Goal: Task Accomplishment & Management: Manage account settings

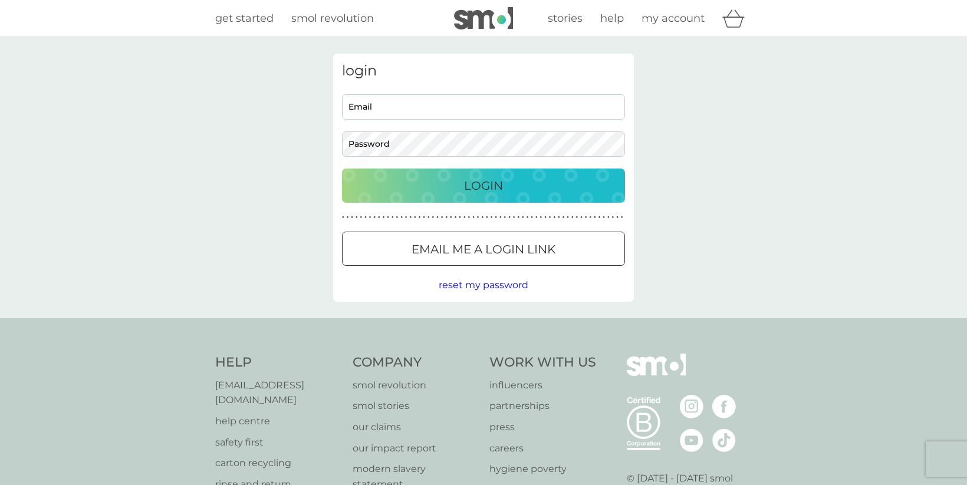
click at [399, 110] on input "Email" at bounding box center [483, 106] width 283 height 25
type input "tanyakhughes@hotmail.co.uk"
click at [342, 169] on button "Login" at bounding box center [483, 186] width 283 height 34
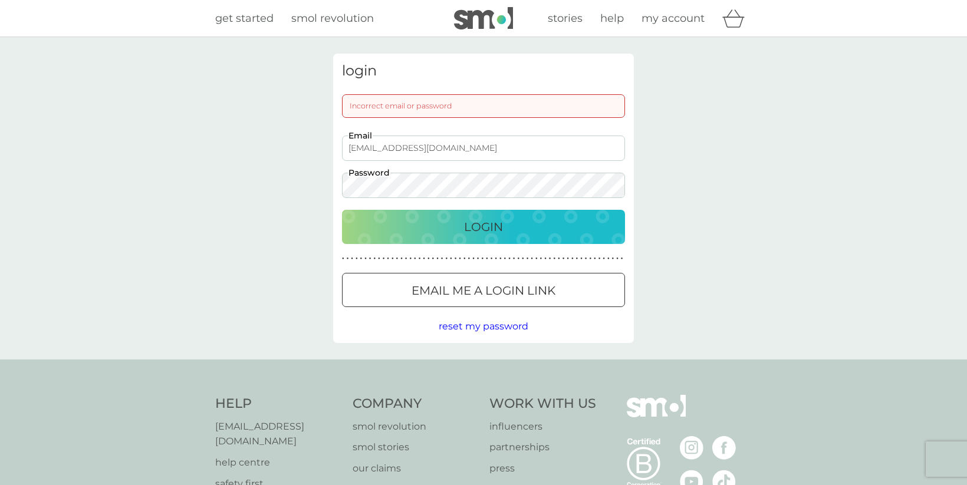
click at [450, 292] on p "Email me a login link" at bounding box center [484, 290] width 144 height 19
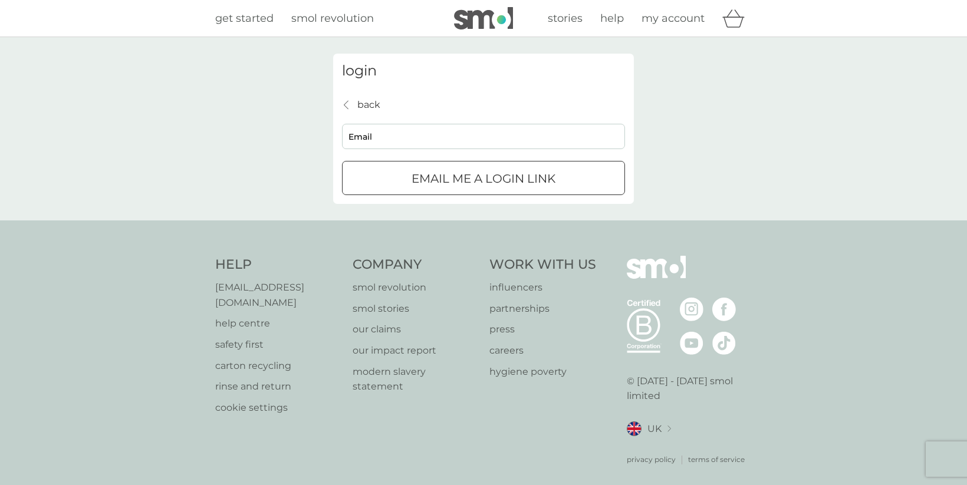
click at [443, 185] on p "Email me a login link" at bounding box center [484, 178] width 144 height 19
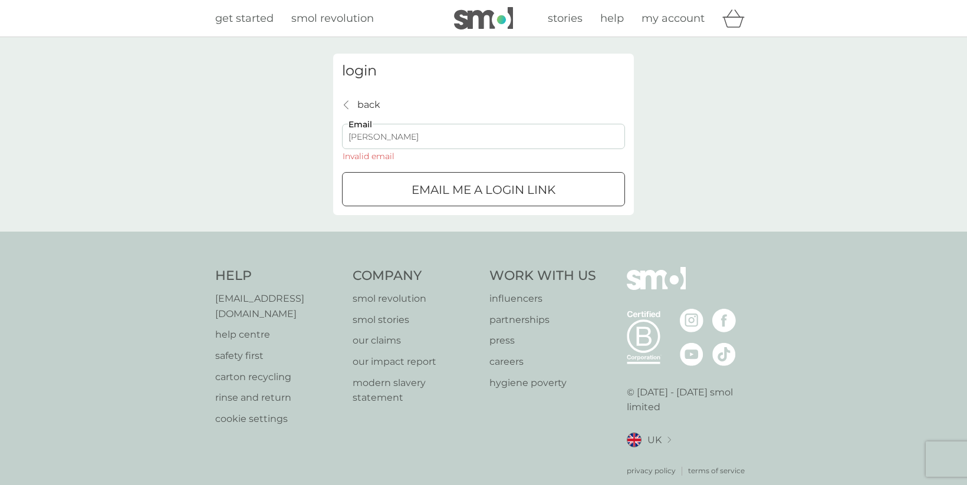
type input "tanyakhughes@hotmail.co.uk"
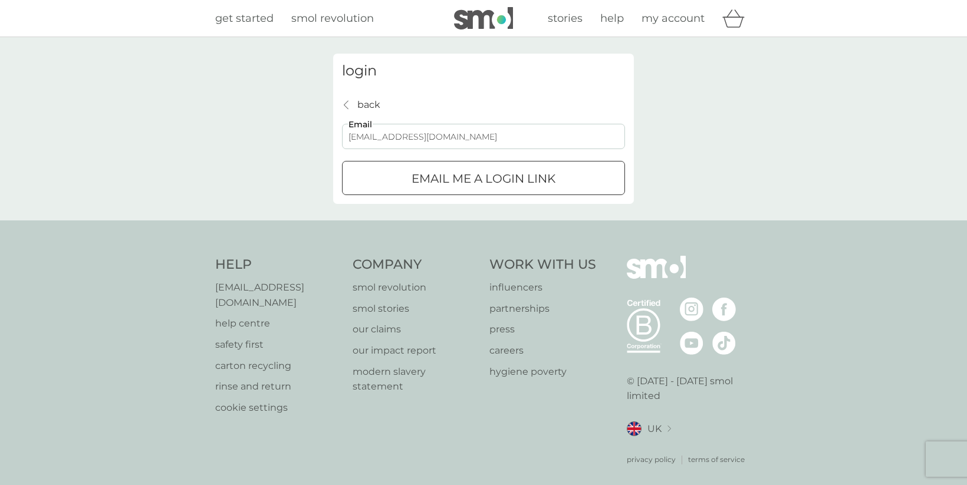
click at [433, 189] on button "Email me a login link" at bounding box center [483, 178] width 283 height 34
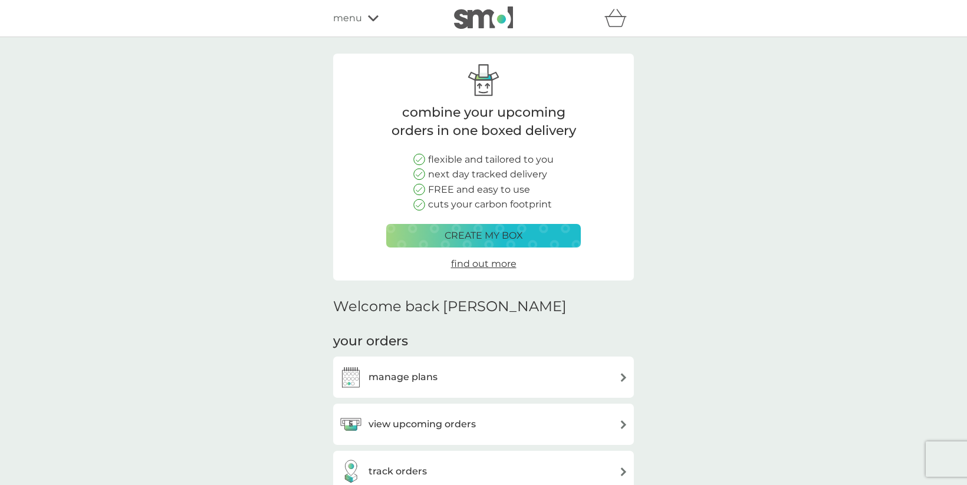
scroll to position [47, 0]
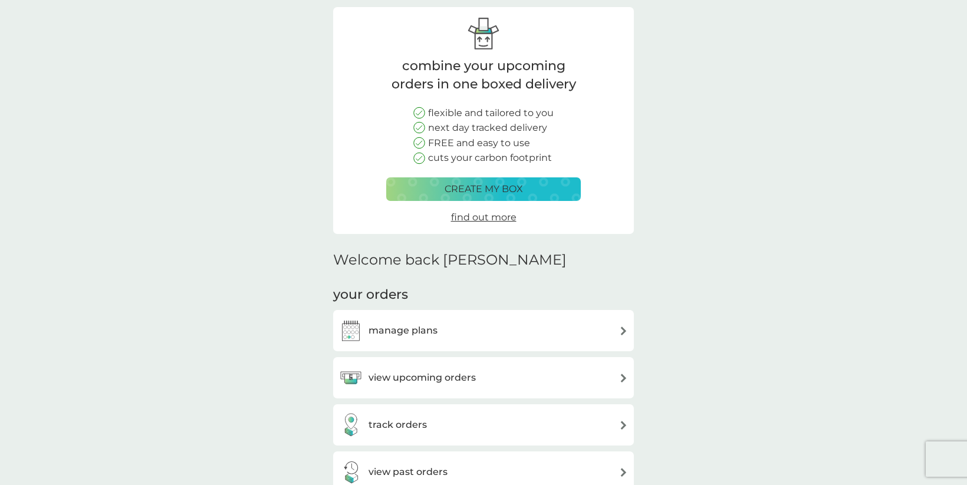
click at [420, 334] on h3 "manage plans" at bounding box center [403, 330] width 69 height 15
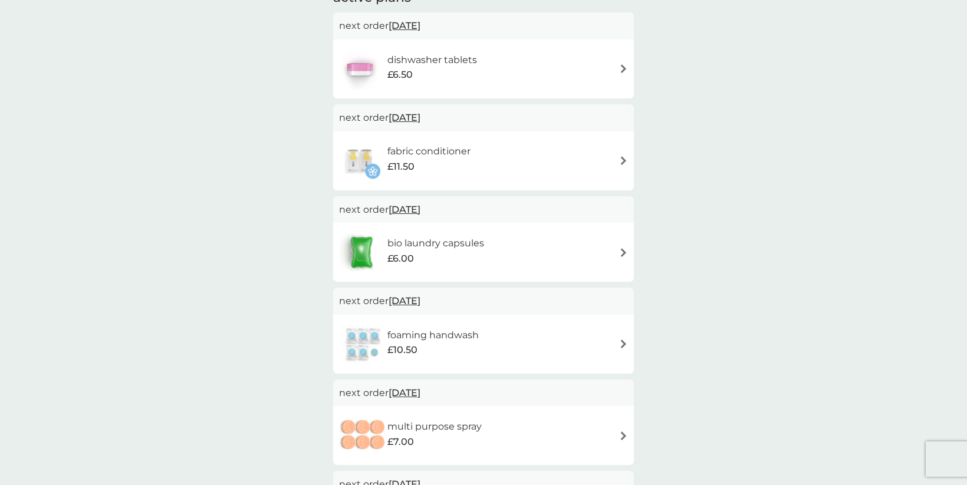
scroll to position [223, 0]
click at [486, 340] on div "foaming handwash £10.50" at bounding box center [438, 342] width 103 height 33
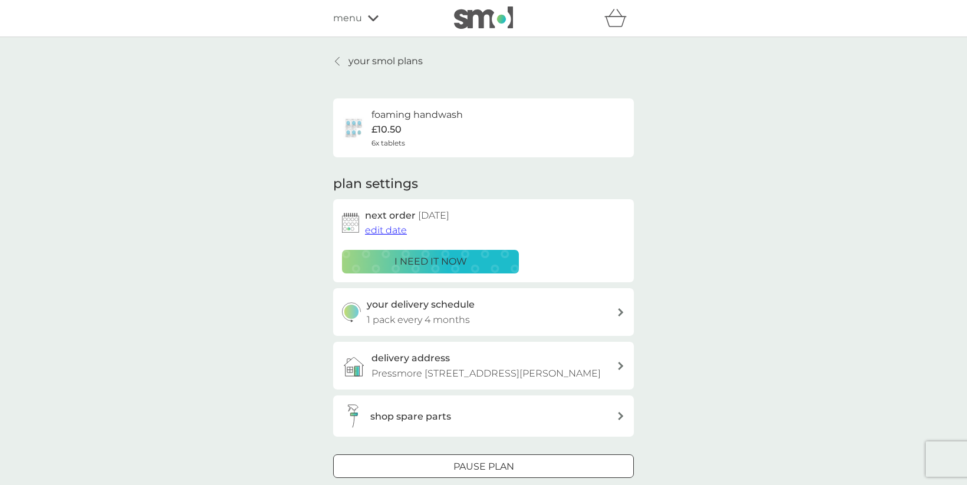
click at [478, 255] on div "i need it now" at bounding box center [431, 261] width 162 height 15
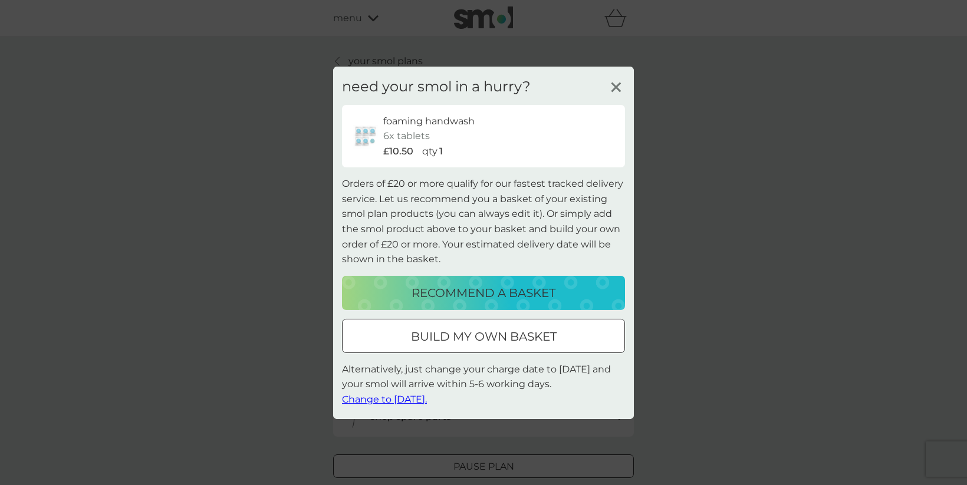
click at [480, 336] on div at bounding box center [483, 336] width 42 height 12
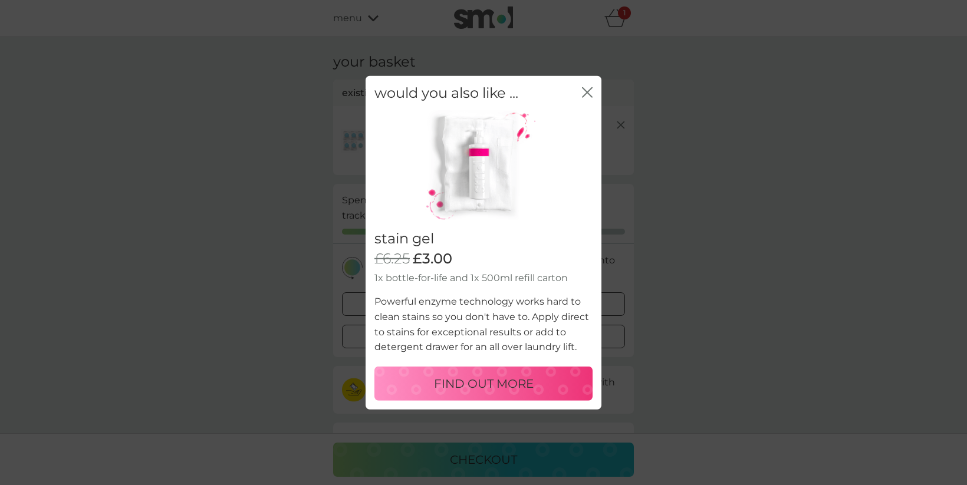
click at [511, 377] on p "FIND OUT MORE" at bounding box center [484, 383] width 100 height 19
select select "182"
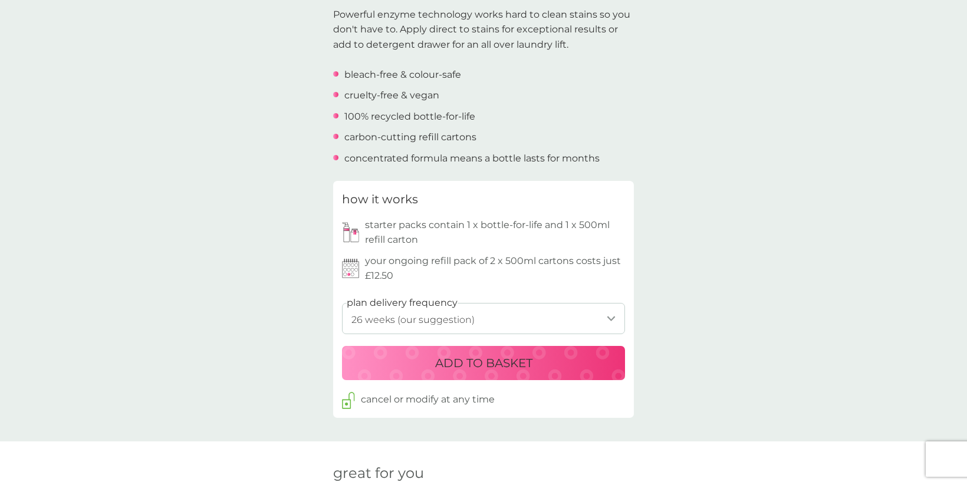
scroll to position [386, 0]
click at [478, 360] on p "ADD TO BASKET" at bounding box center [483, 362] width 97 height 19
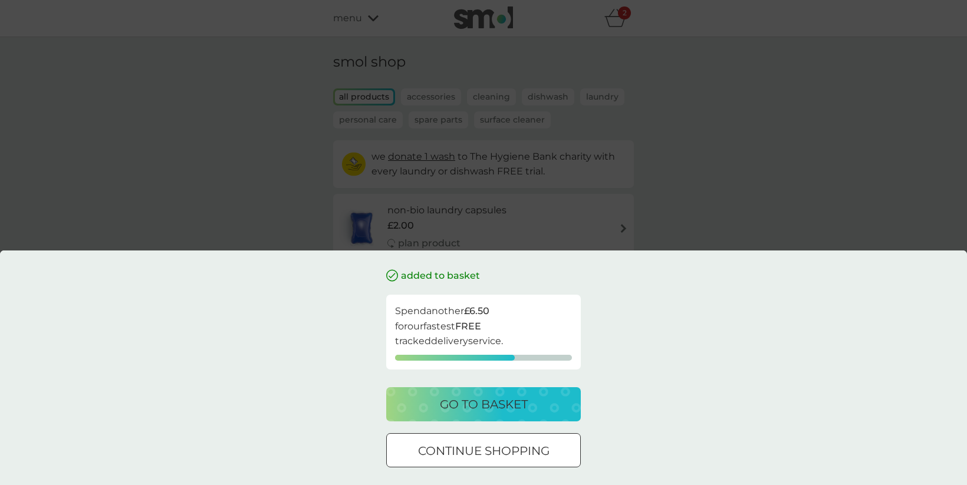
click at [494, 416] on button "go to basket" at bounding box center [483, 404] width 195 height 34
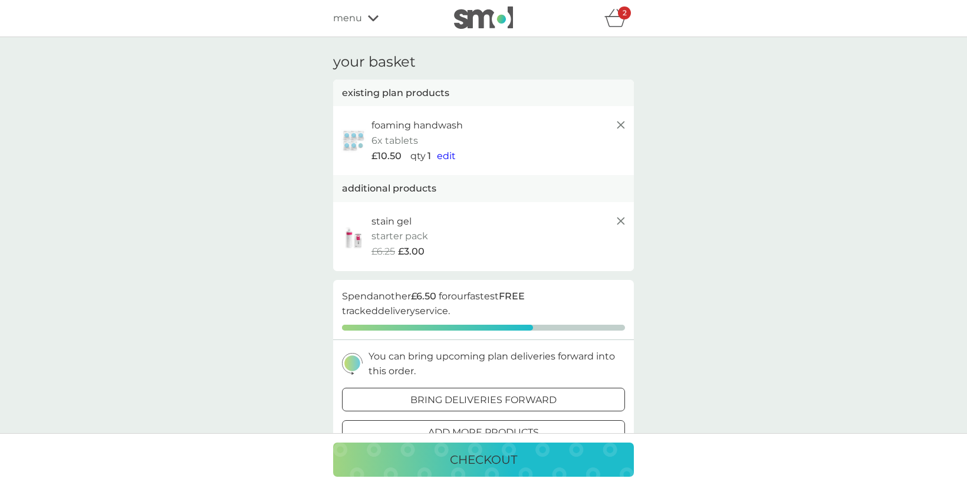
click at [404, 145] on p "6x tablets" at bounding box center [394, 140] width 47 height 15
click at [443, 155] on span "edit" at bounding box center [446, 155] width 19 height 11
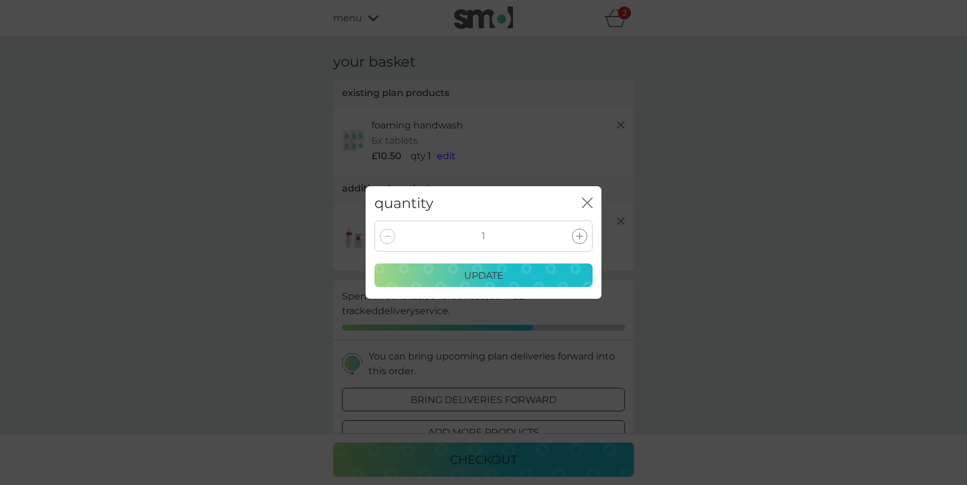
click at [578, 241] on div at bounding box center [579, 236] width 15 height 15
click at [524, 274] on div "update" at bounding box center [483, 275] width 203 height 15
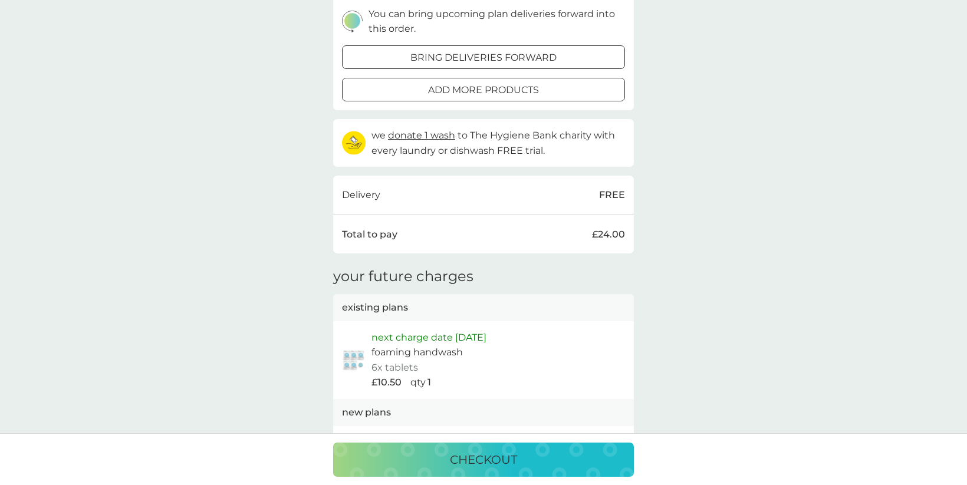
scroll to position [333, 0]
click at [493, 460] on p "checkout" at bounding box center [483, 459] width 67 height 19
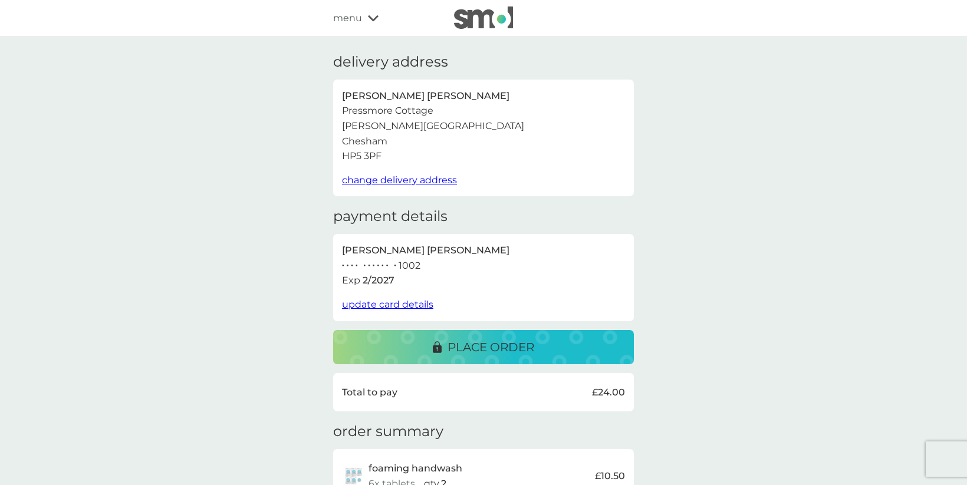
click at [460, 343] on p "place order" at bounding box center [491, 347] width 87 height 19
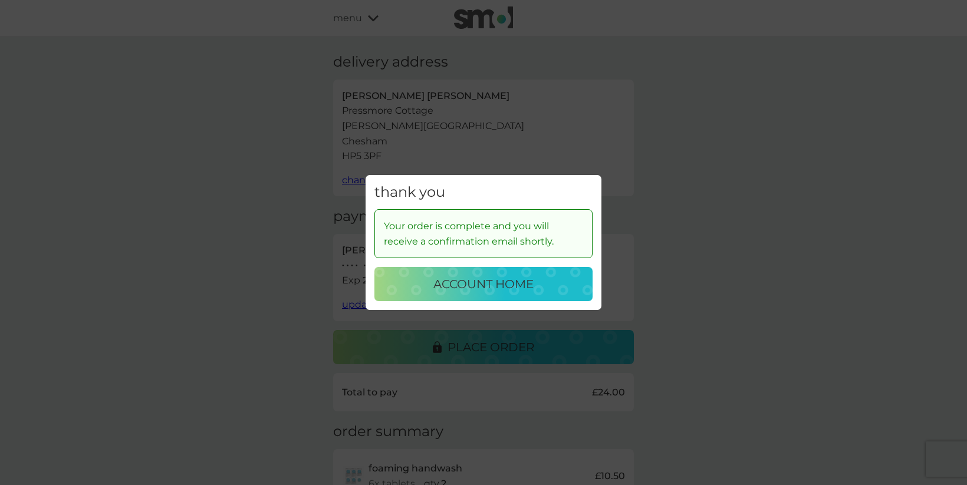
click at [463, 277] on p "account home" at bounding box center [483, 284] width 100 height 19
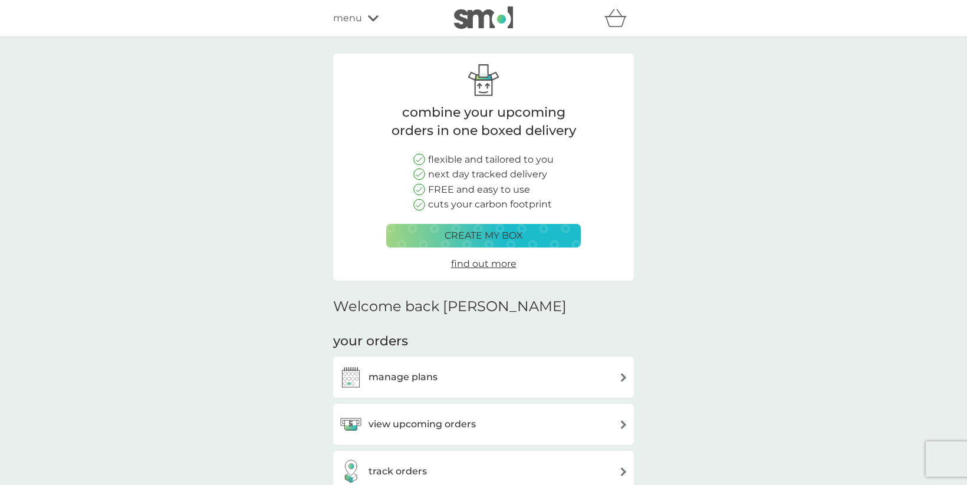
click at [348, 21] on span "menu" at bounding box center [347, 18] width 29 height 15
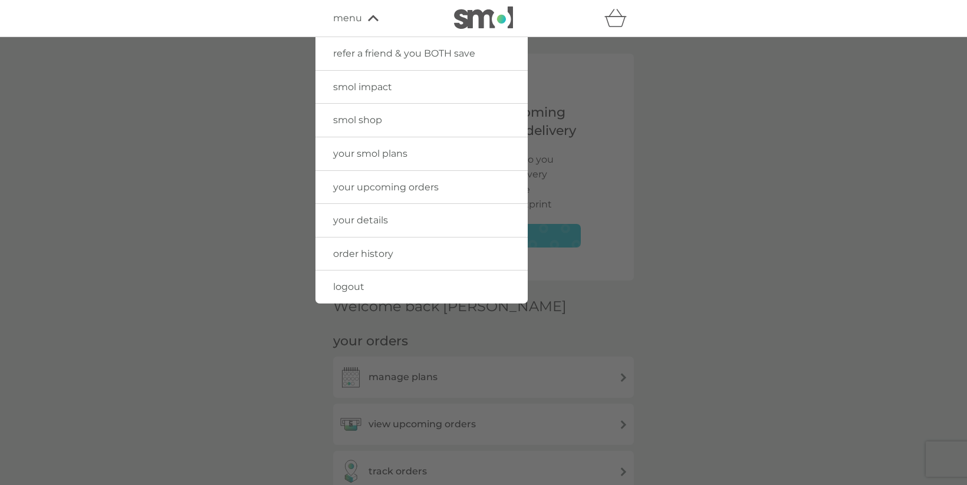
click at [352, 159] on span "your smol plans" at bounding box center [370, 153] width 74 height 11
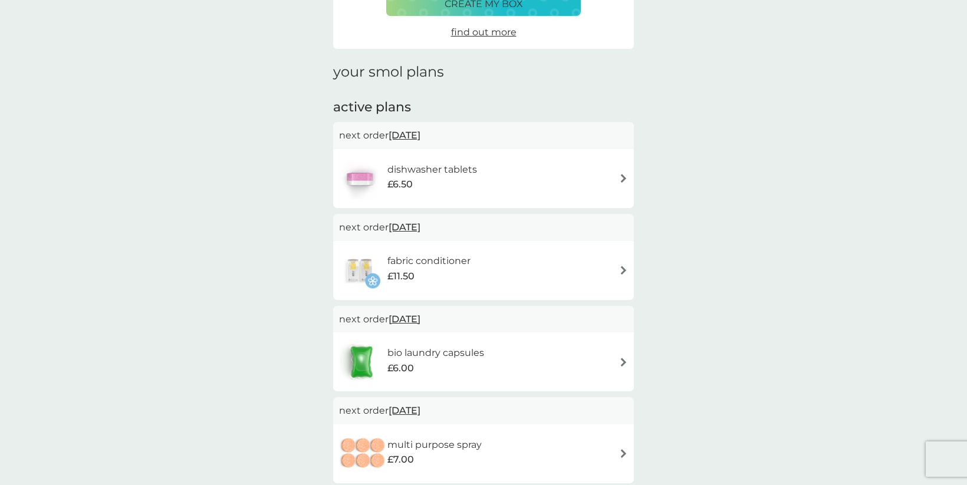
scroll to position [113, 0]
click at [504, 263] on div "fabric conditioner £11.50" at bounding box center [483, 269] width 289 height 41
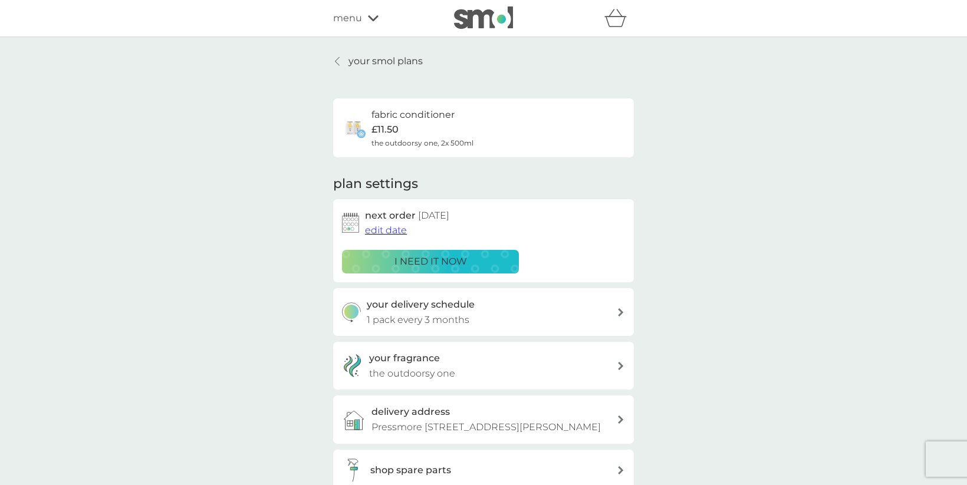
click at [398, 231] on span "edit date" at bounding box center [386, 230] width 42 height 11
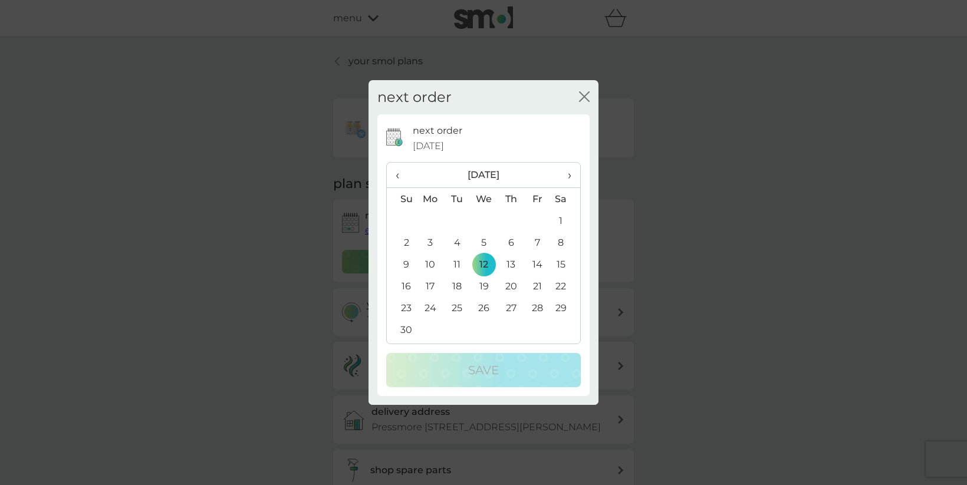
click at [571, 173] on span "›" at bounding box center [566, 175] width 12 height 25
click at [485, 261] on td "17" at bounding box center [484, 265] width 27 height 22
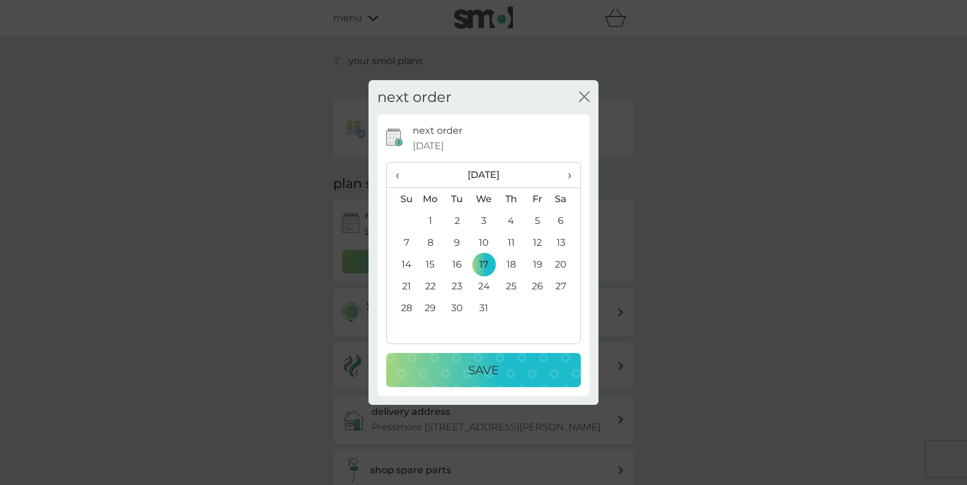
click at [499, 366] on p "Save" at bounding box center [483, 370] width 31 height 19
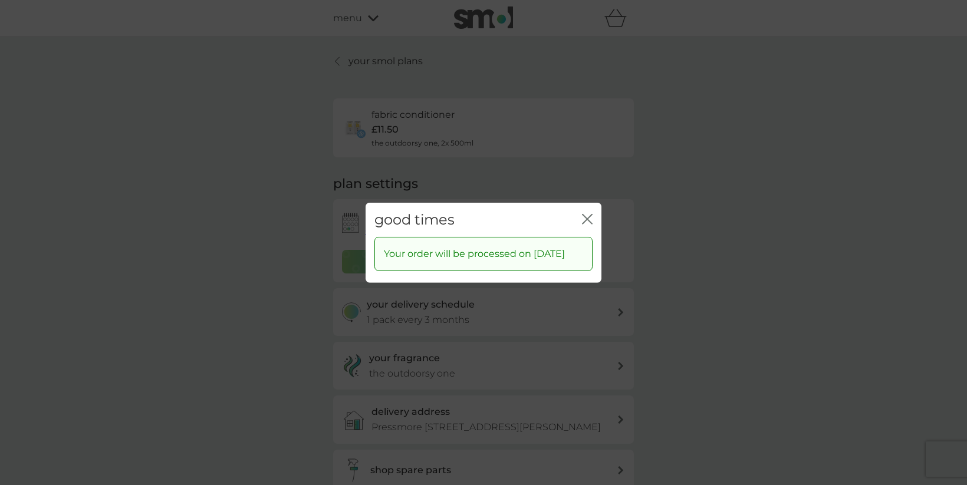
click at [586, 214] on icon "close" at bounding box center [587, 218] width 11 height 11
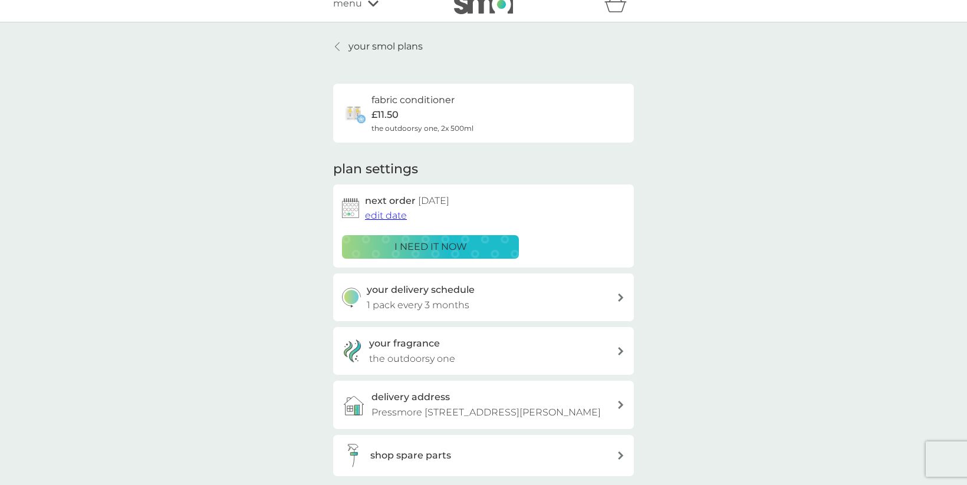
scroll to position [14, 0]
click at [480, 312] on div "your delivery schedule 1 pack every 3 months" at bounding box center [492, 299] width 251 height 30
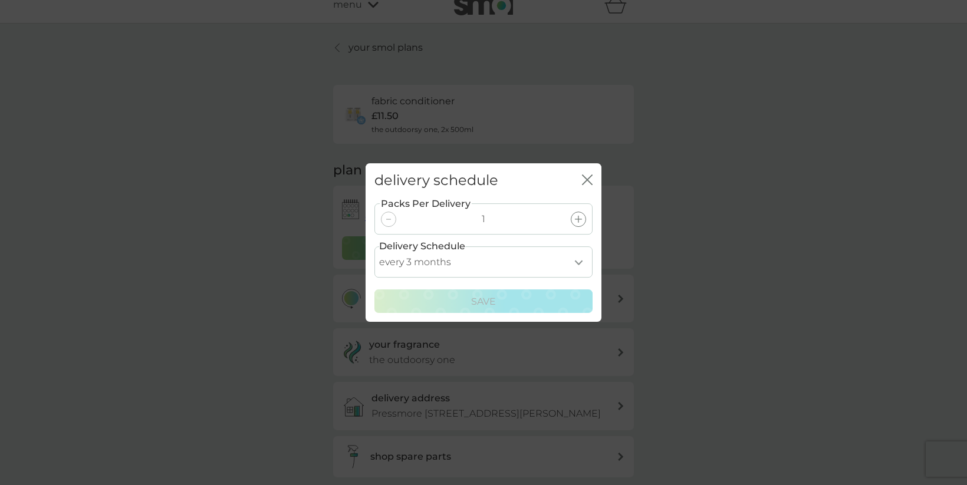
click at [529, 259] on select "every 1 month every 2 months every 3 months every 4 months every 5 months every…" at bounding box center [483, 261] width 218 height 31
select select "6"
click at [374, 246] on select "every 1 month every 2 months every 3 months every 4 months every 5 months every…" at bounding box center [483, 261] width 218 height 31
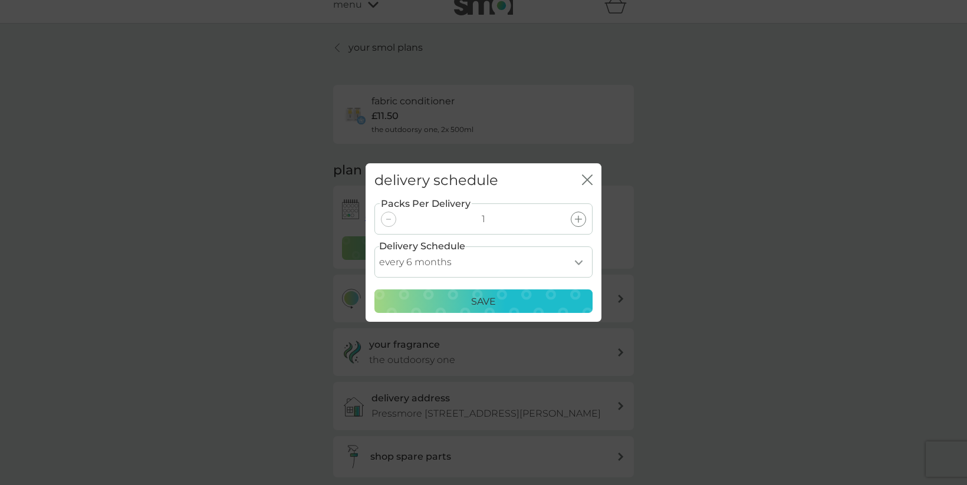
click at [507, 305] on div "Save" at bounding box center [483, 301] width 203 height 15
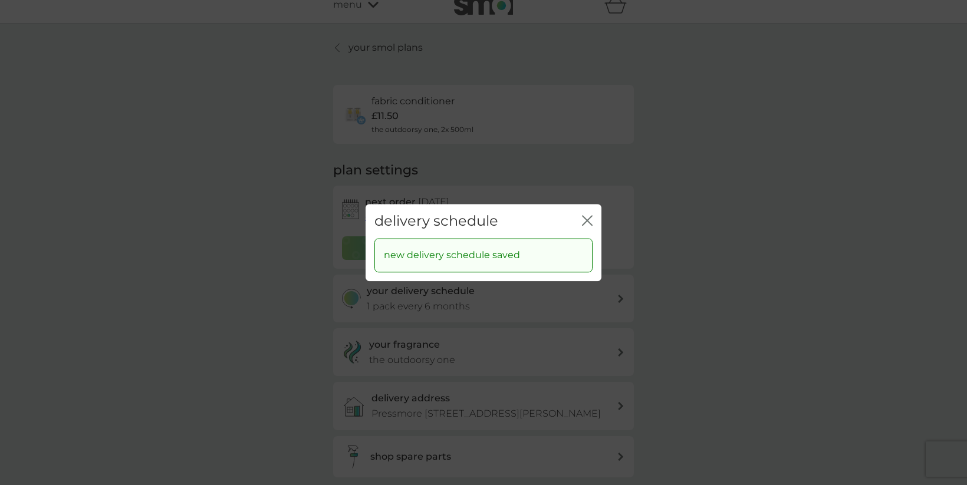
click at [588, 222] on icon "close" at bounding box center [589, 220] width 5 height 9
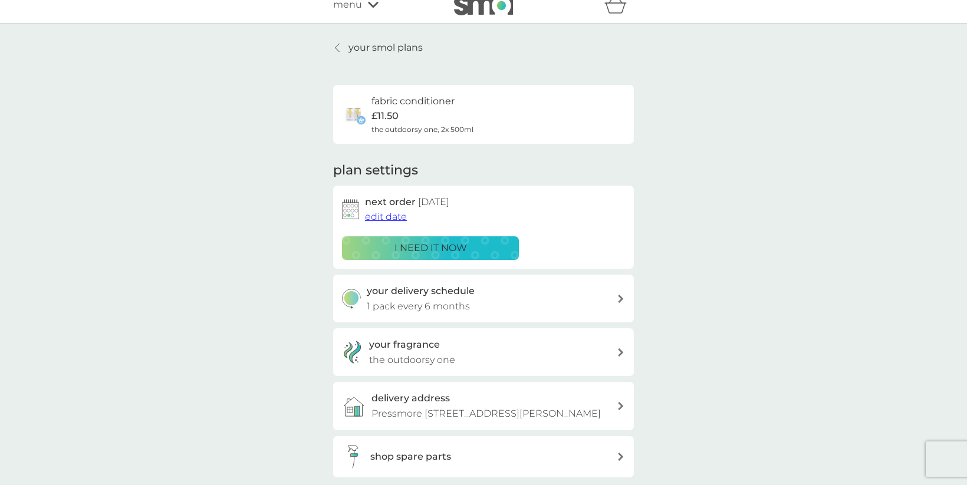
scroll to position [0, 0]
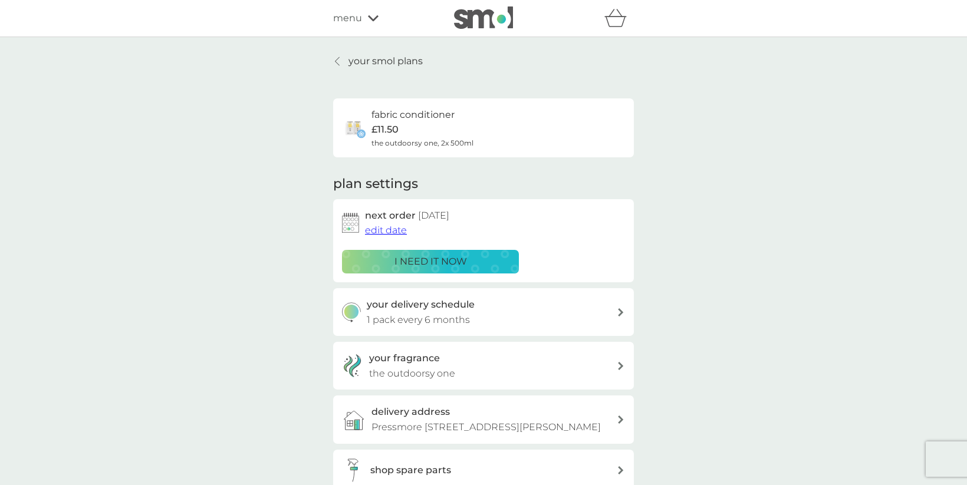
click at [381, 64] on p "your smol plans" at bounding box center [385, 61] width 74 height 15
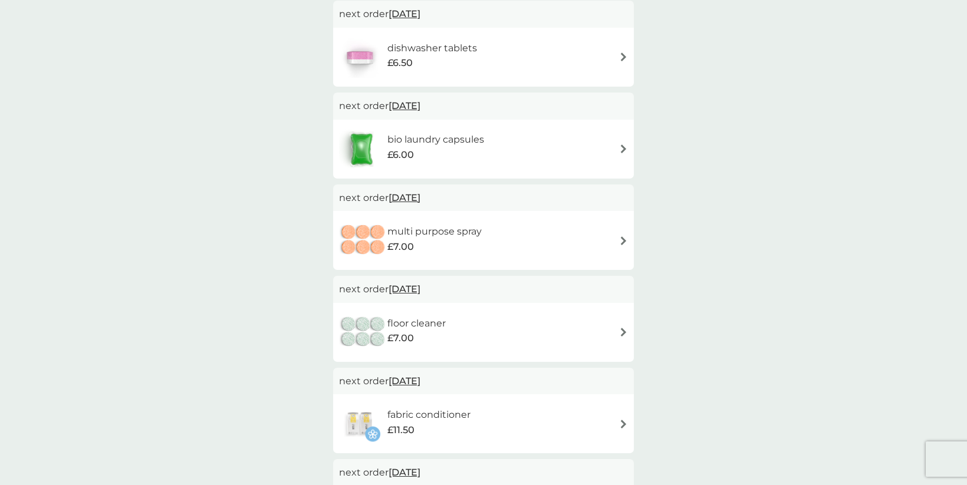
scroll to position [242, 0]
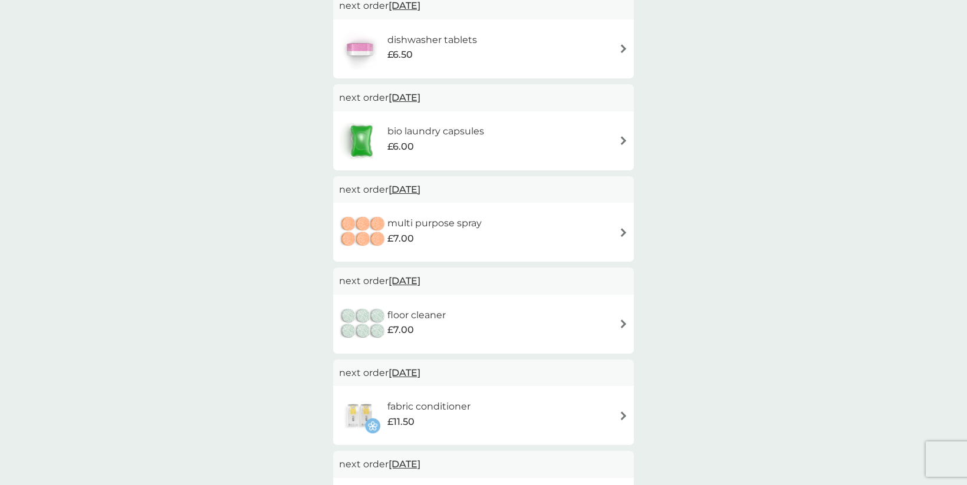
click at [511, 338] on div "floor cleaner £7.00" at bounding box center [483, 324] width 289 height 41
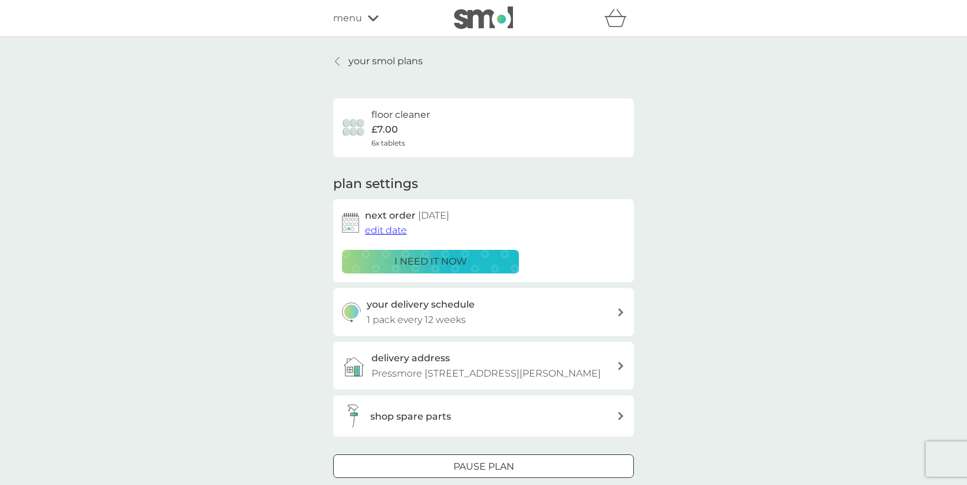
click at [542, 316] on div "your delivery schedule 1 pack every 12 weeks" at bounding box center [492, 312] width 251 height 30
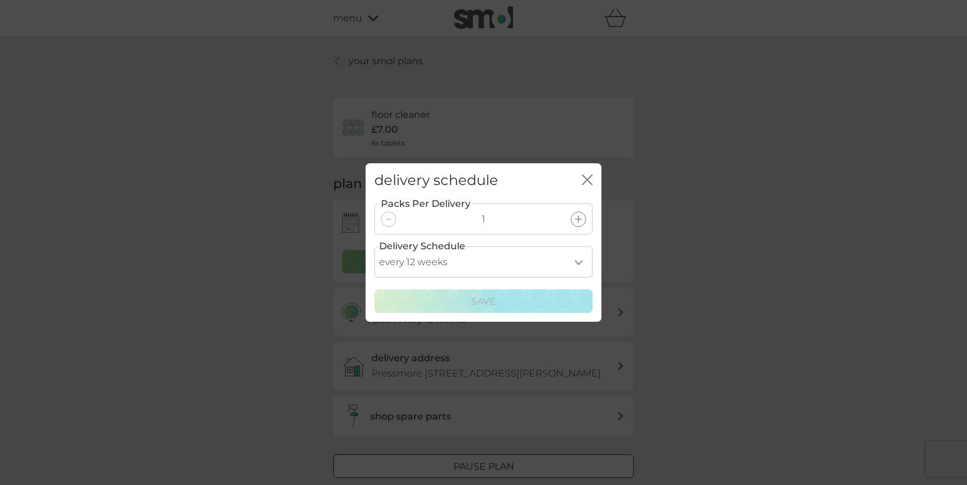
click at [535, 268] on select "every 1 week every 2 weeks every 3 weeks every 4 weeks every 5 weeks every 6 we…" at bounding box center [483, 261] width 218 height 31
select select "175"
click at [374, 246] on select "every 1 week every 2 weeks every 3 weeks every 4 weeks every 5 weeks every 6 we…" at bounding box center [483, 261] width 218 height 31
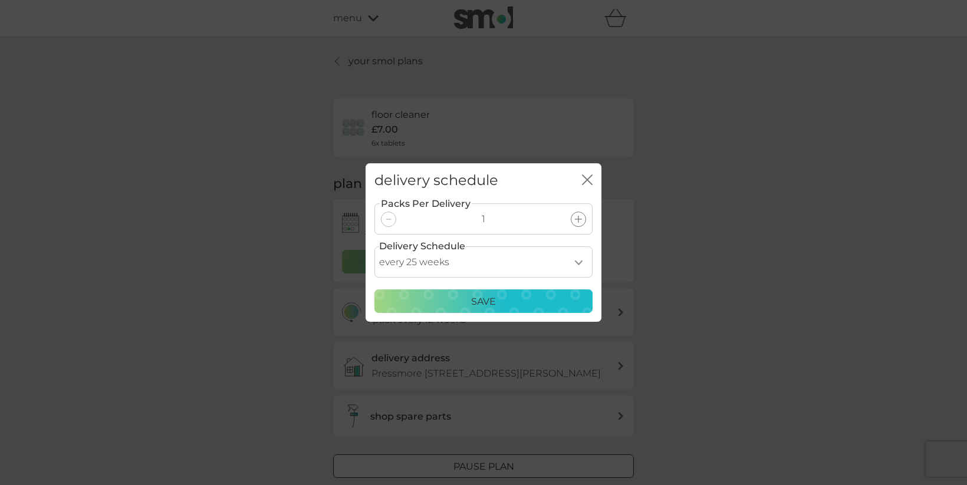
click at [504, 302] on div "Save" at bounding box center [483, 301] width 203 height 15
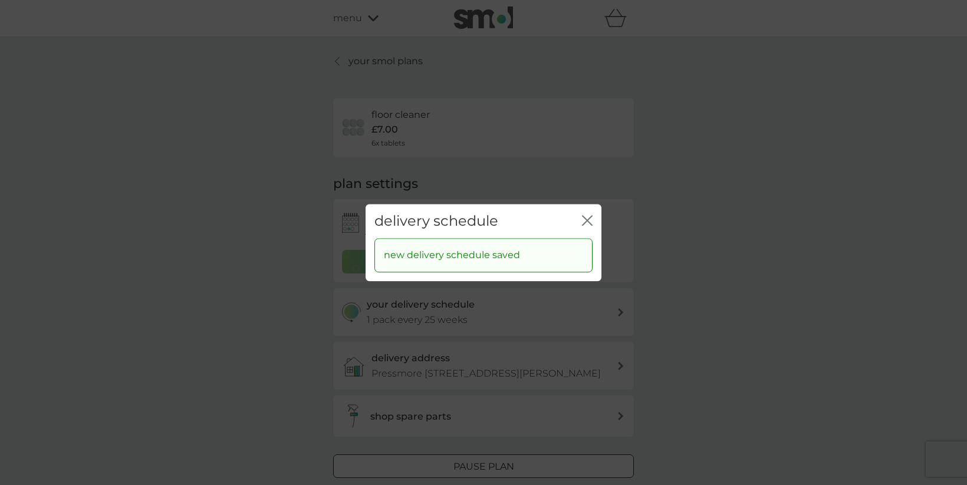
click at [583, 223] on icon "close" at bounding box center [587, 220] width 11 height 11
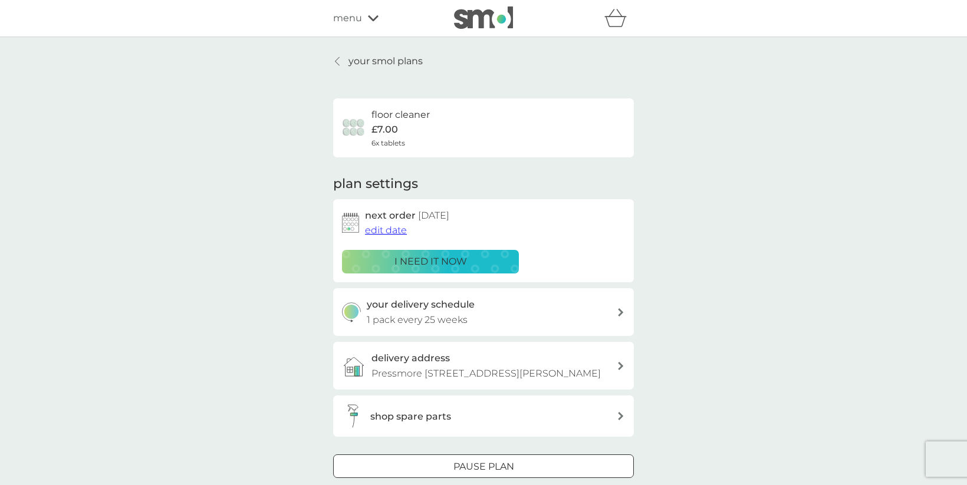
click at [367, 57] on p "your smol plans" at bounding box center [385, 61] width 74 height 15
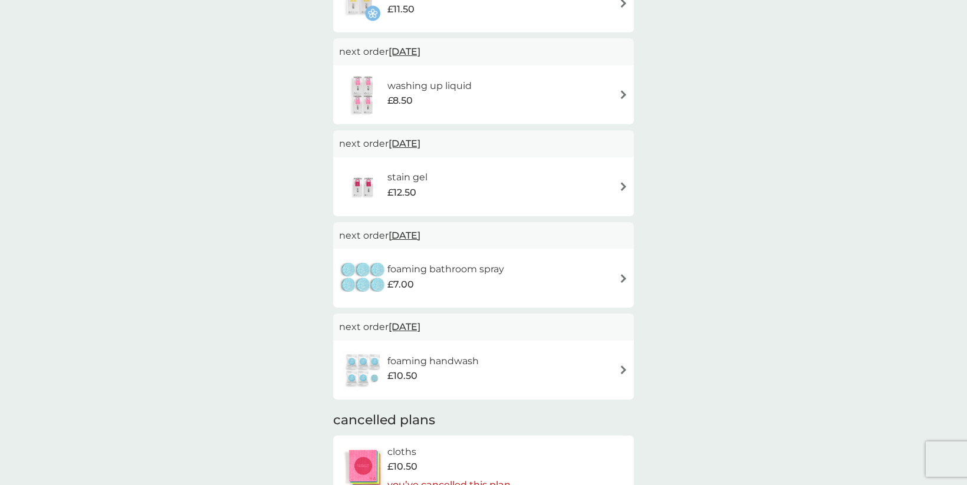
scroll to position [656, 0]
click at [458, 283] on div "£7.00" at bounding box center [445, 283] width 117 height 15
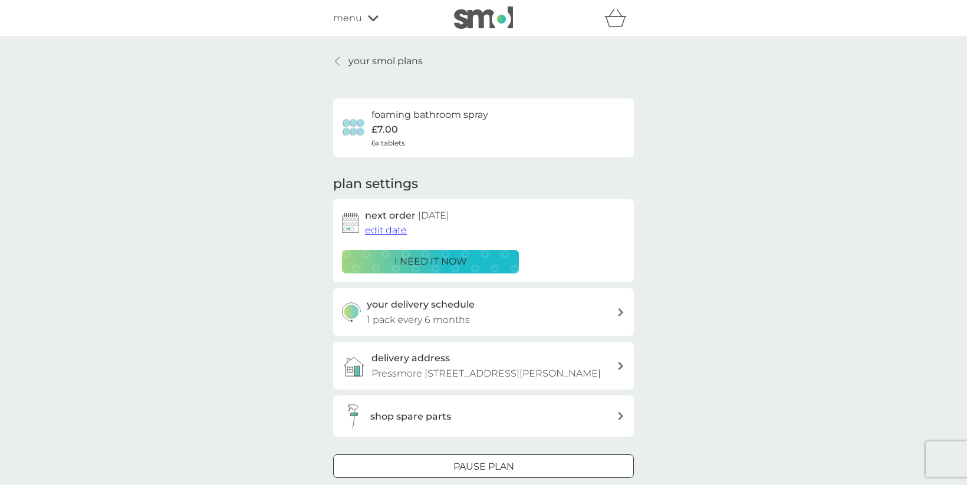
click at [337, 58] on icon at bounding box center [337, 61] width 5 height 9
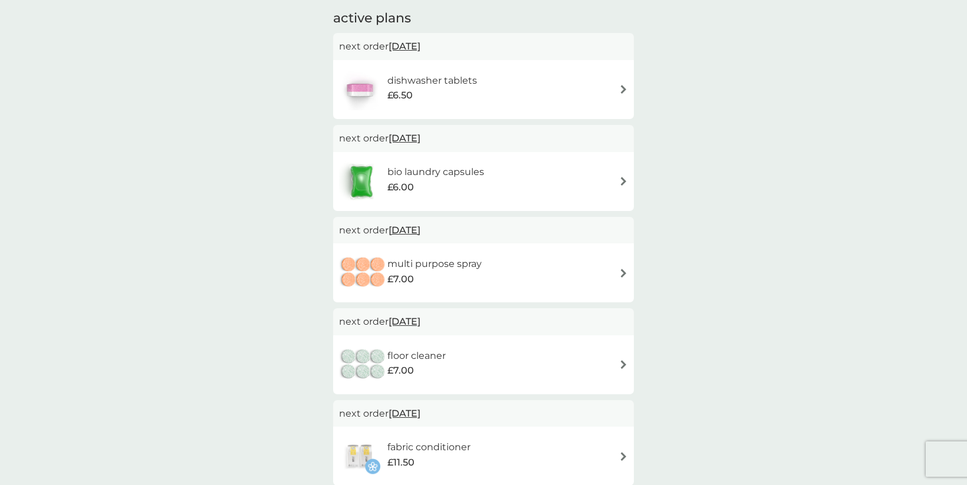
scroll to position [216, 0]
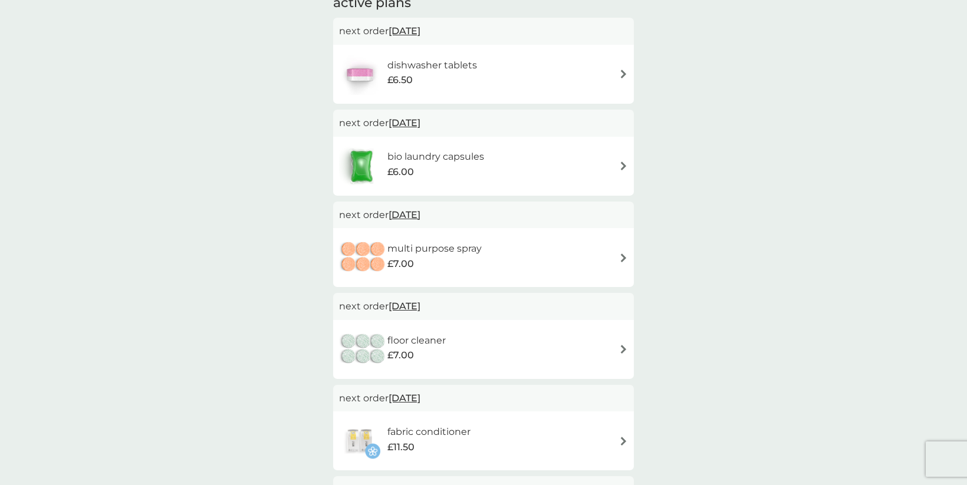
click at [411, 335] on h6 "floor cleaner" at bounding box center [416, 340] width 58 height 15
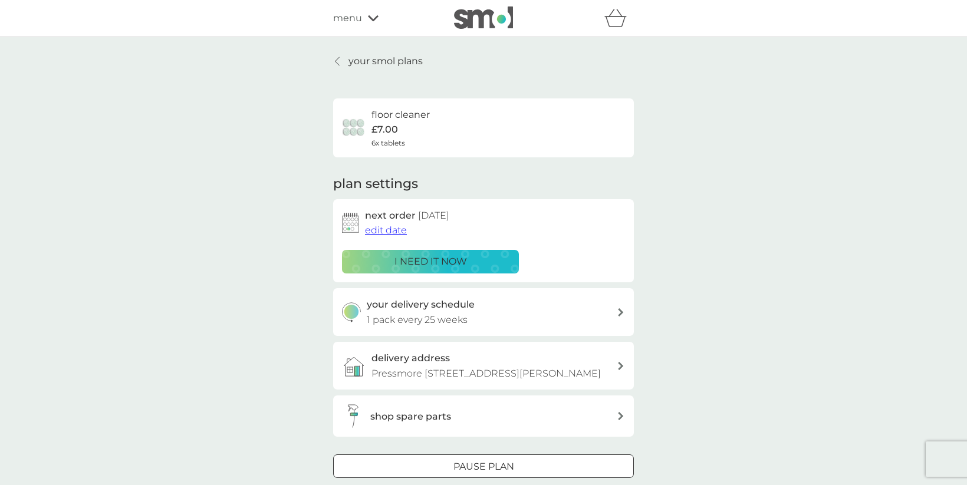
click at [394, 231] on span "edit date" at bounding box center [386, 230] width 42 height 11
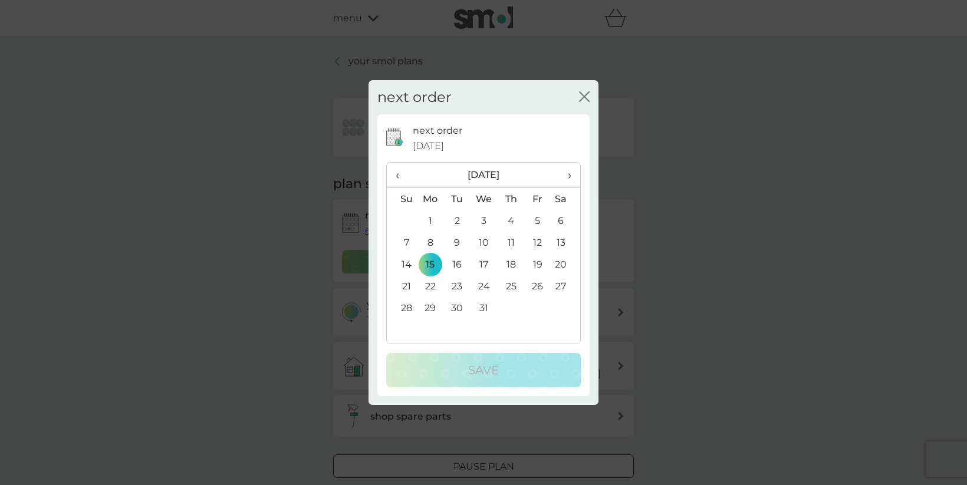
click at [567, 176] on span "›" at bounding box center [566, 175] width 12 height 25
click at [537, 223] on td "2" at bounding box center [537, 221] width 27 height 22
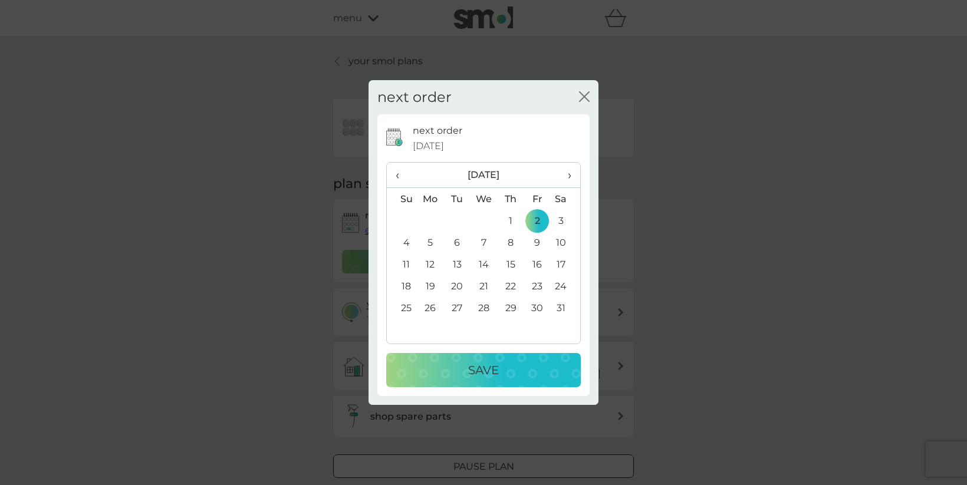
click at [494, 370] on p "Save" at bounding box center [483, 370] width 31 height 19
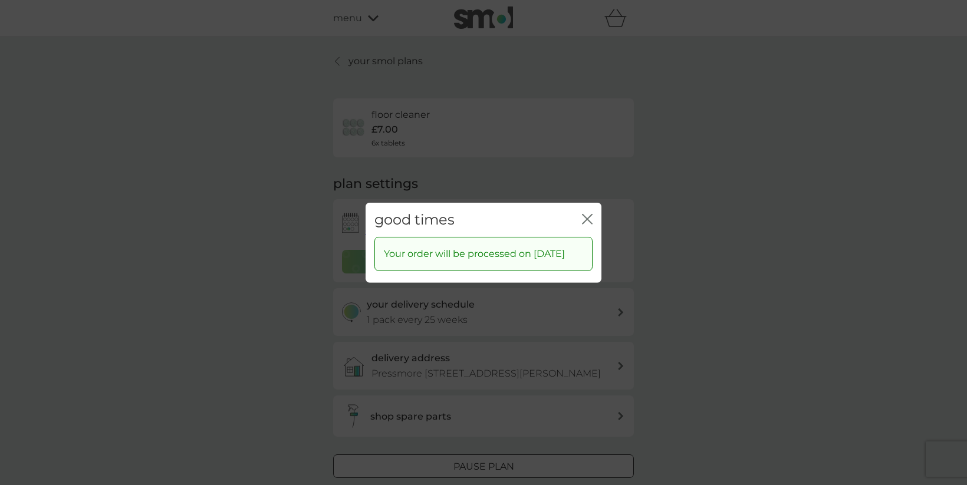
click at [589, 213] on icon "close" at bounding box center [587, 218] width 11 height 11
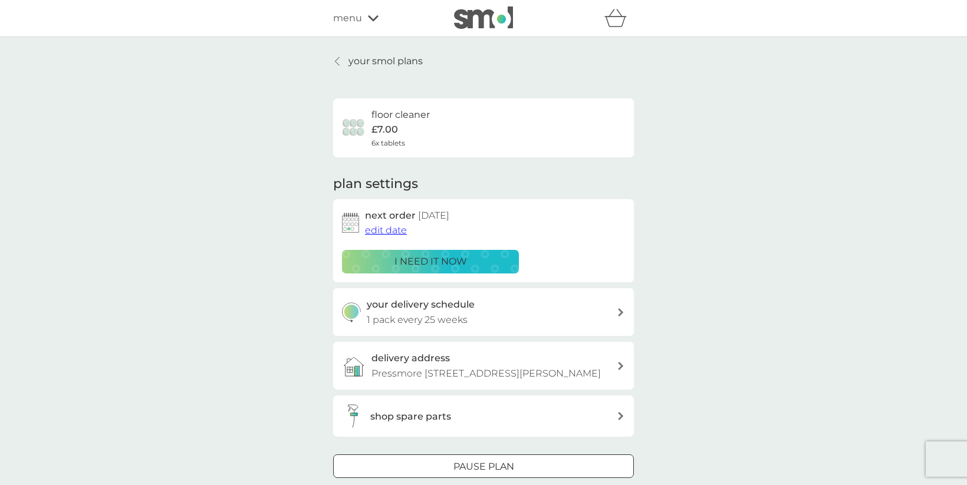
click at [372, 62] on p "your smol plans" at bounding box center [385, 61] width 74 height 15
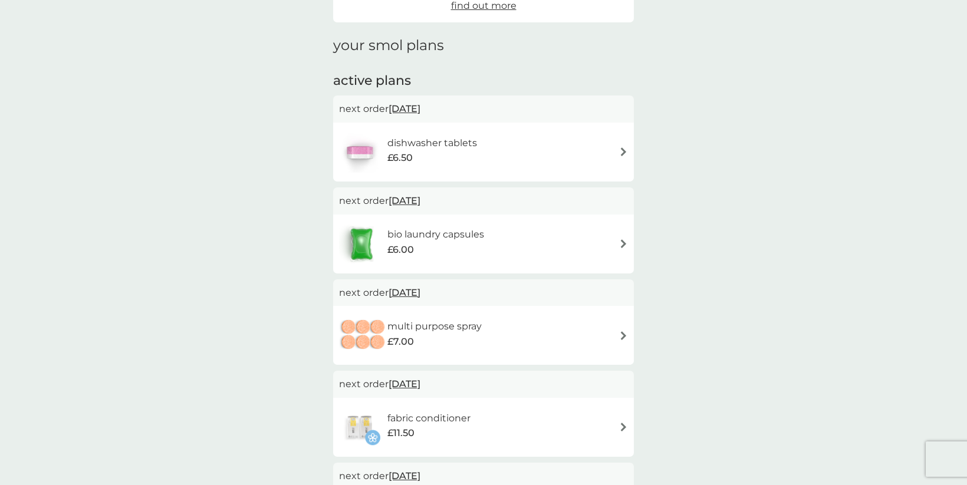
scroll to position [136, 0]
click at [422, 226] on div "bio laundry capsules £6.00" at bounding box center [417, 246] width 157 height 41
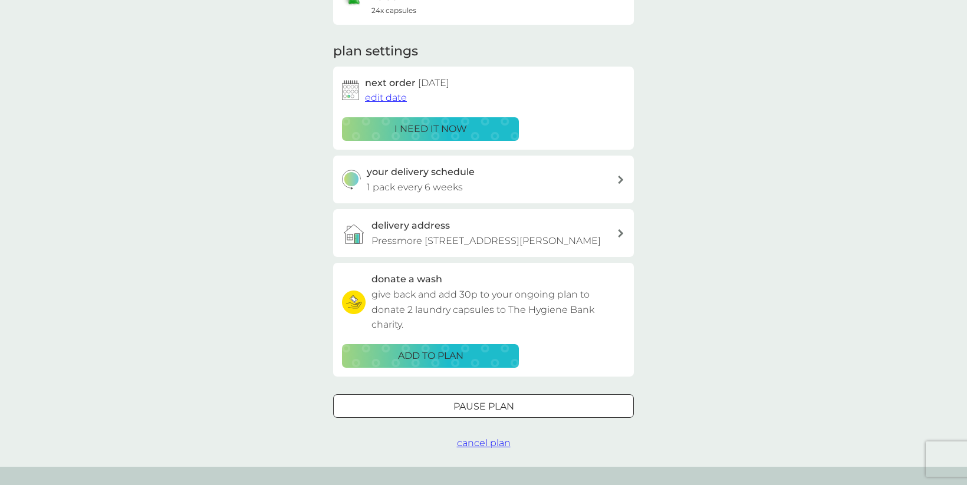
scroll to position [87, 0]
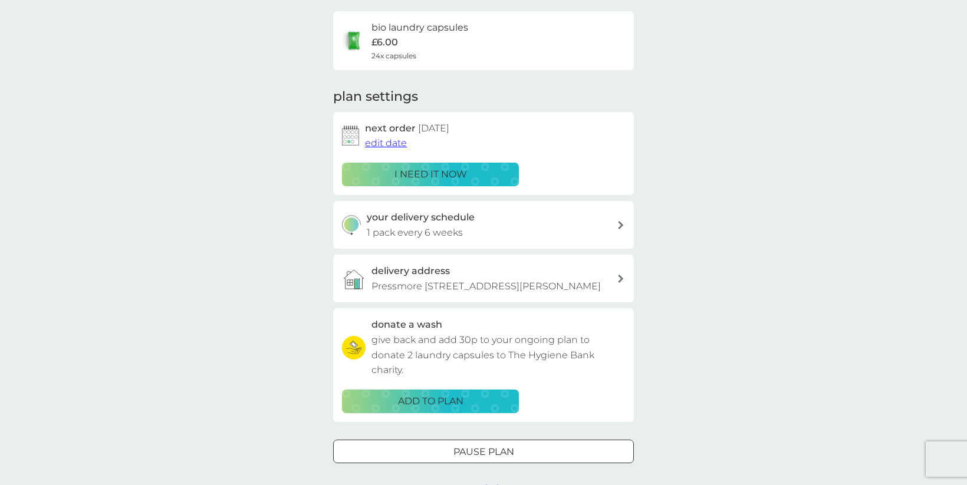
click at [453, 233] on p "1 pack every 6 weeks" at bounding box center [415, 232] width 96 height 15
select select "42"
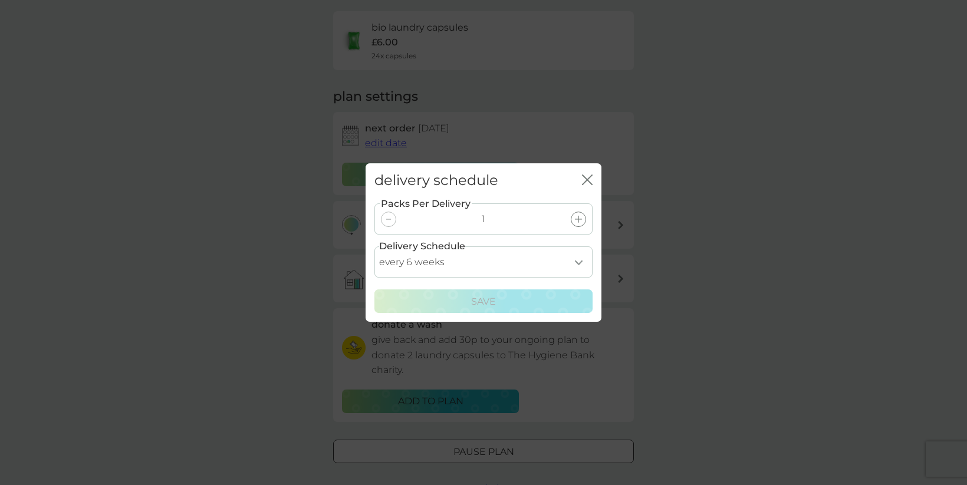
click at [578, 218] on icon at bounding box center [578, 219] width 7 height 7
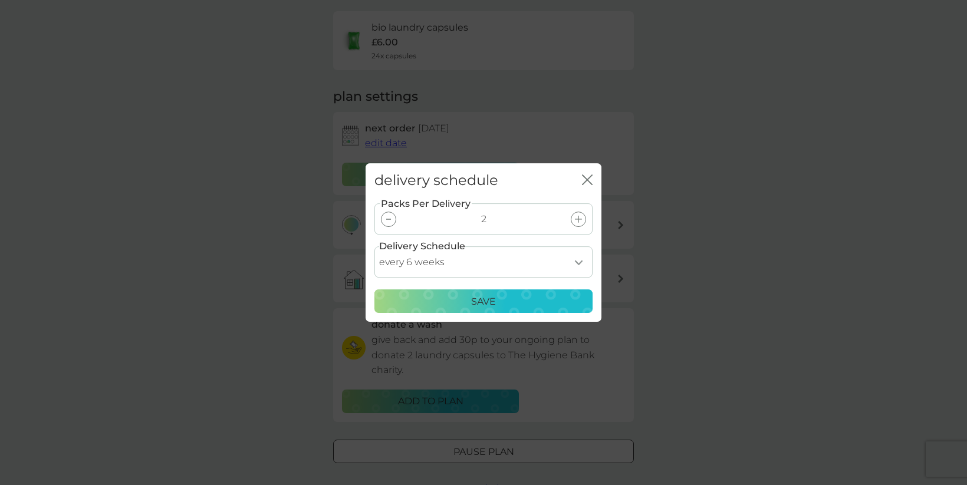
click at [520, 301] on div "Save" at bounding box center [483, 301] width 203 height 15
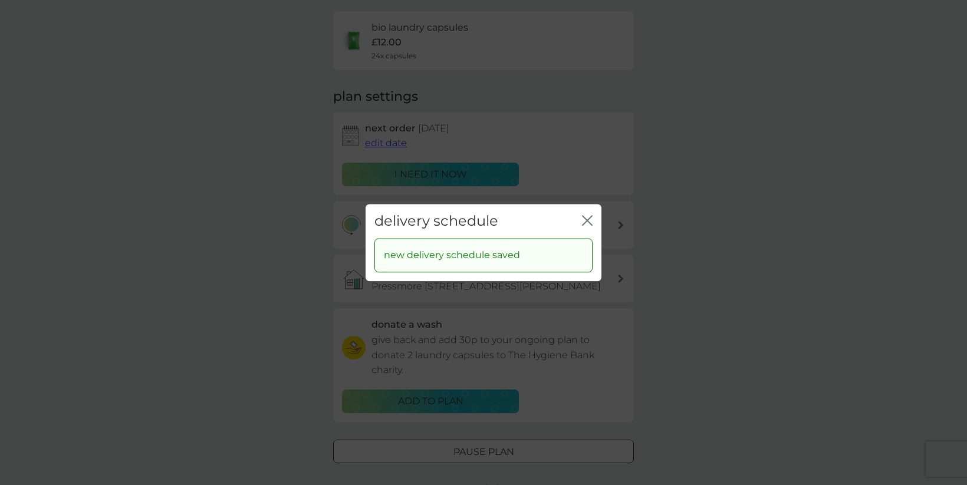
click at [588, 218] on icon "close" at bounding box center [587, 220] width 11 height 11
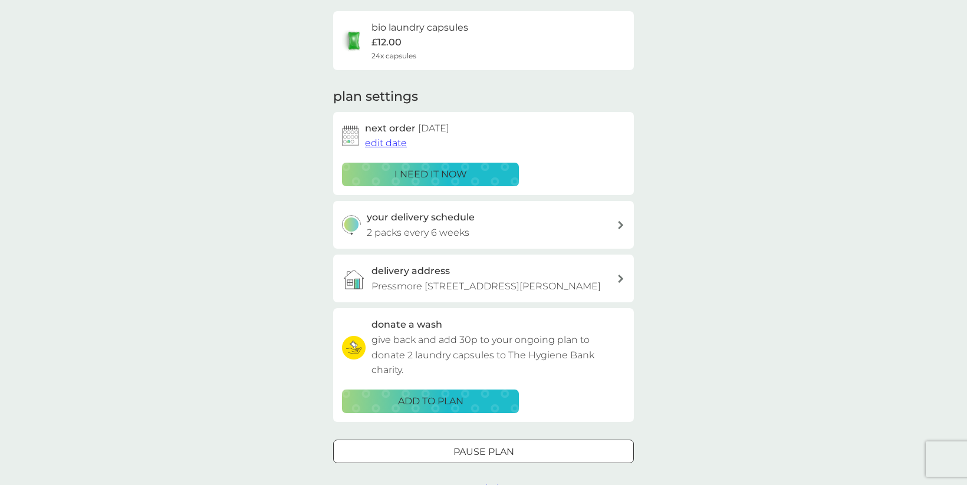
scroll to position [0, 0]
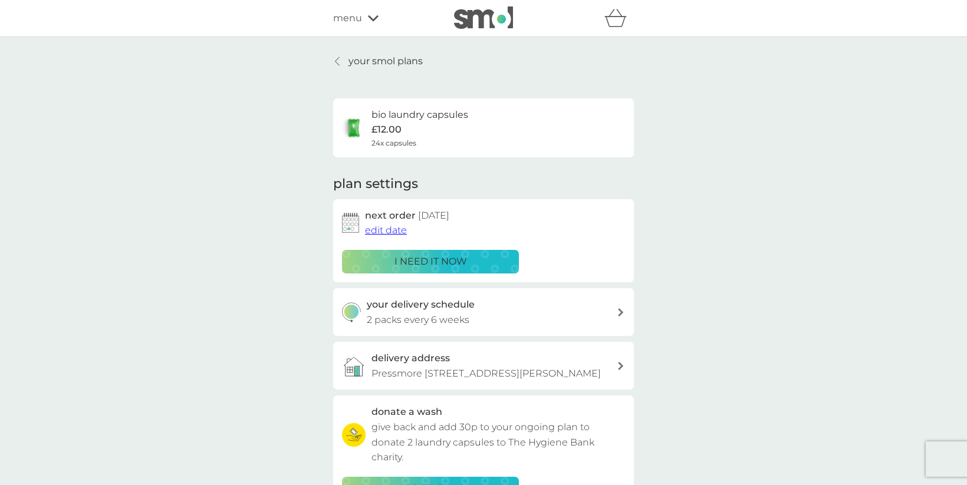
click at [395, 231] on span "edit date" at bounding box center [386, 230] width 42 height 11
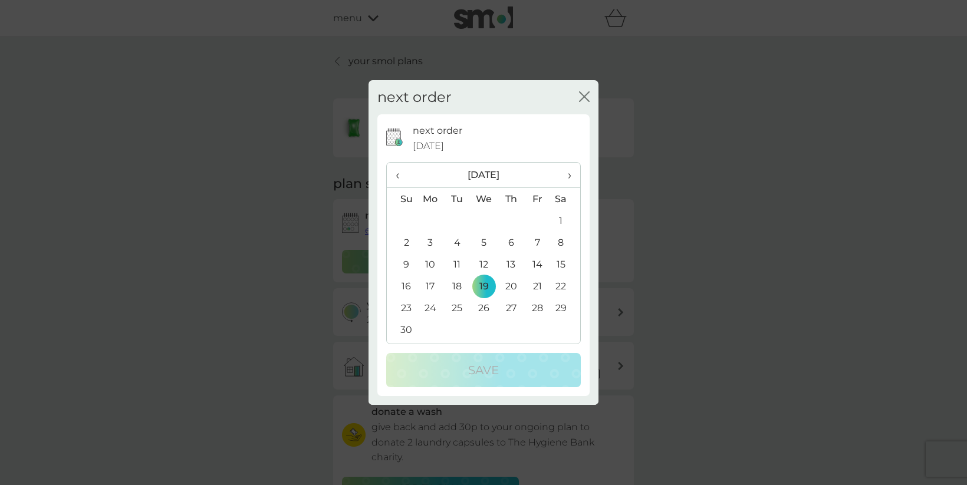
click at [483, 241] on td "5" at bounding box center [484, 243] width 27 height 22
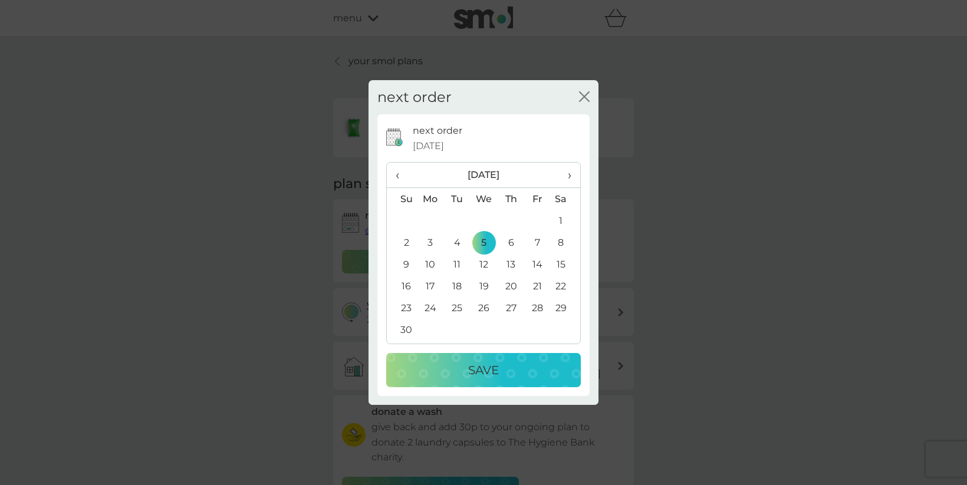
click at [476, 367] on p "Save" at bounding box center [483, 370] width 31 height 19
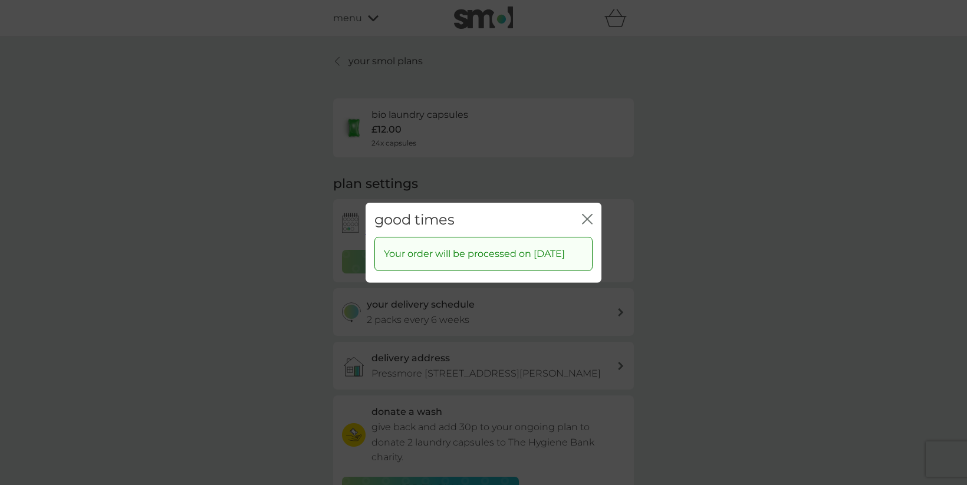
click at [587, 214] on icon "close" at bounding box center [589, 218] width 5 height 9
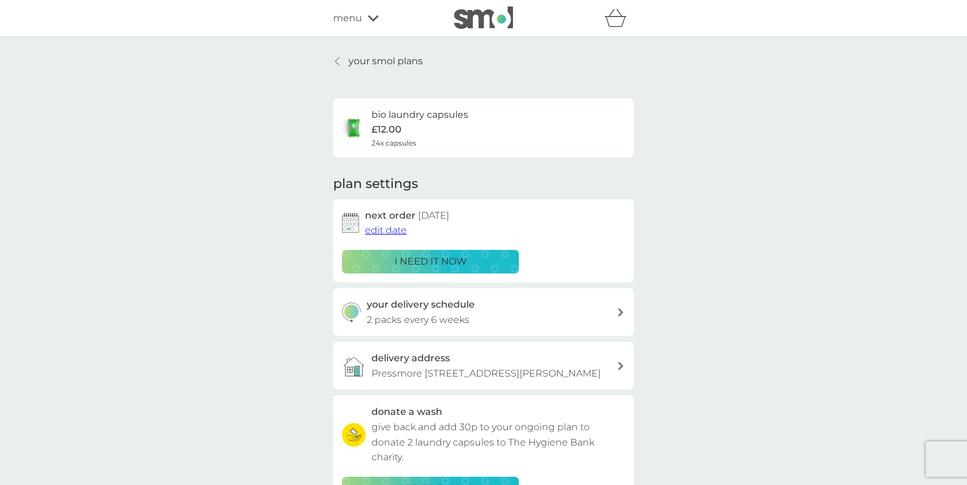
click at [394, 59] on p "your smol plans" at bounding box center [385, 61] width 74 height 15
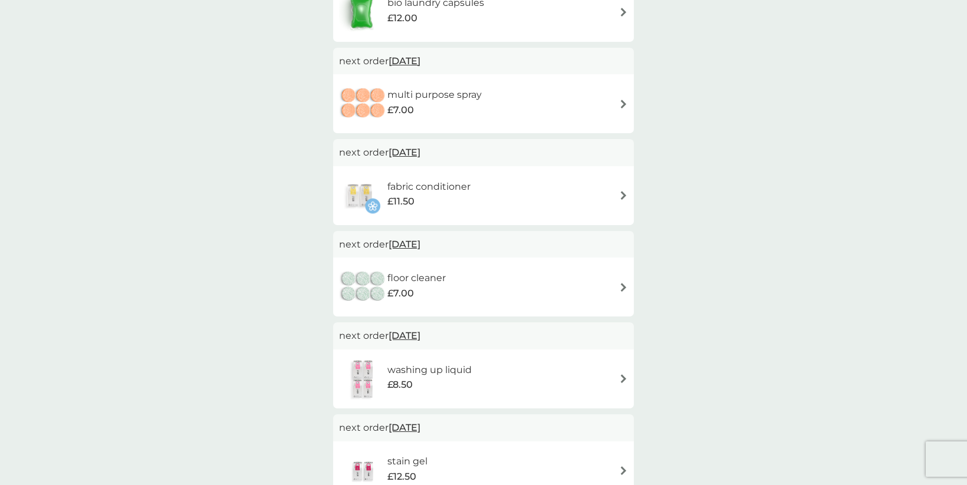
scroll to position [374, 0]
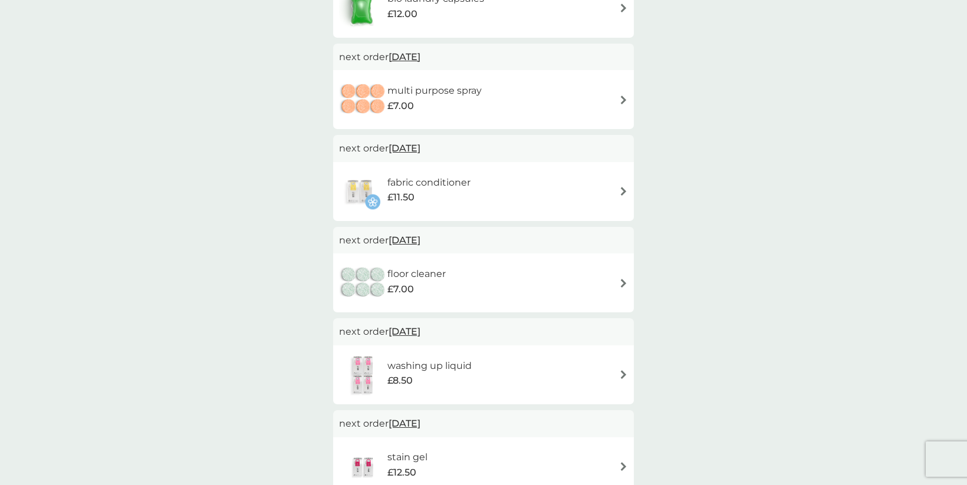
click at [429, 370] on h6 "washing up liquid" at bounding box center [429, 365] width 84 height 15
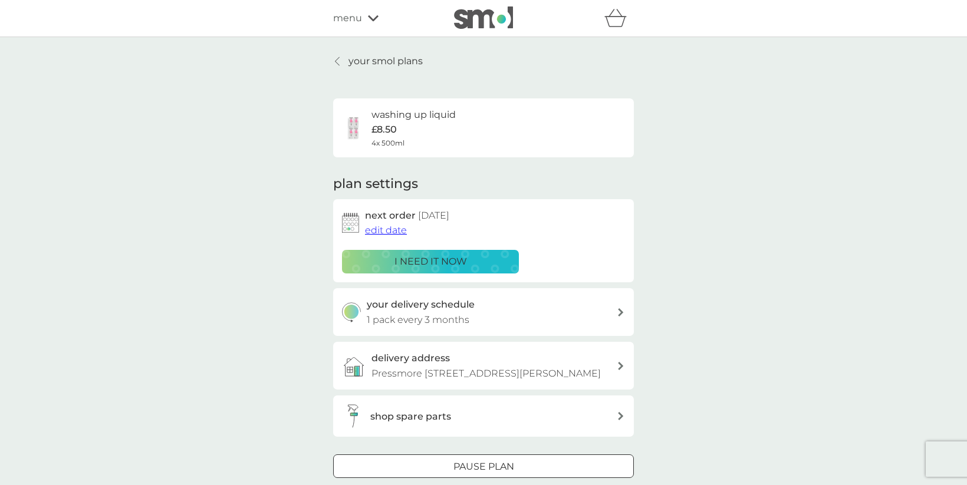
click at [392, 231] on span "edit date" at bounding box center [386, 230] width 42 height 11
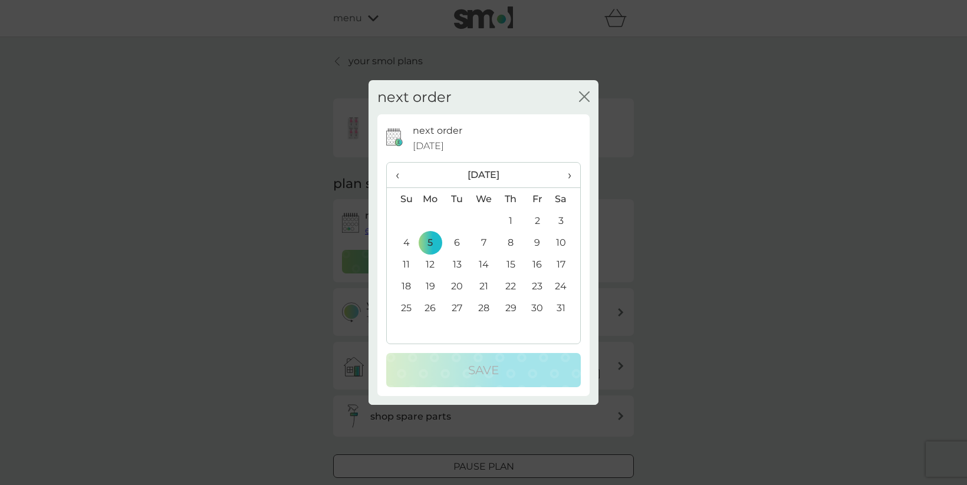
click at [568, 172] on span "›" at bounding box center [566, 175] width 12 height 25
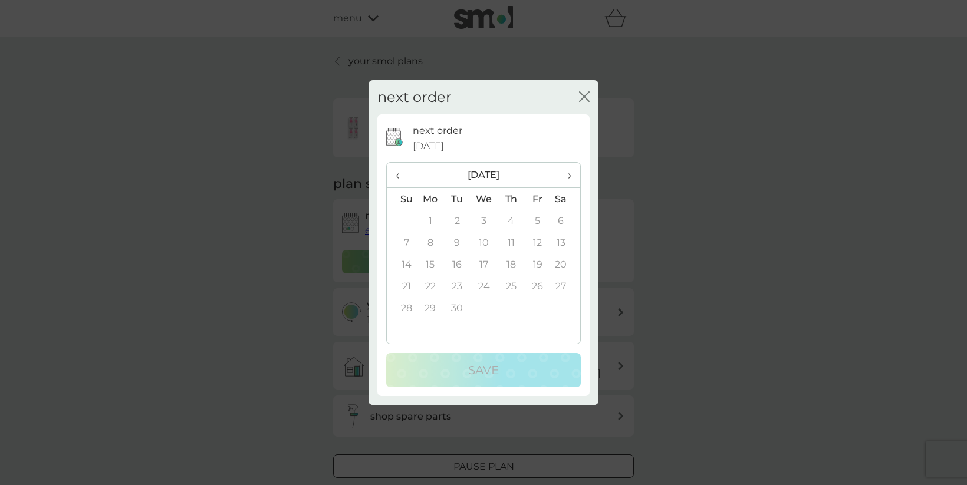
click at [398, 179] on span "‹" at bounding box center [402, 175] width 12 height 25
click at [512, 242] on td "7" at bounding box center [511, 243] width 27 height 22
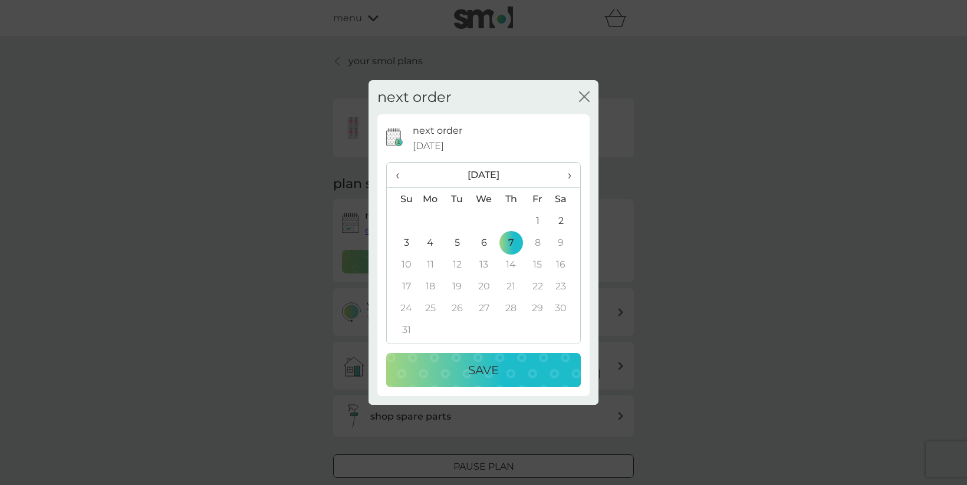
click at [481, 367] on p "Save" at bounding box center [483, 370] width 31 height 19
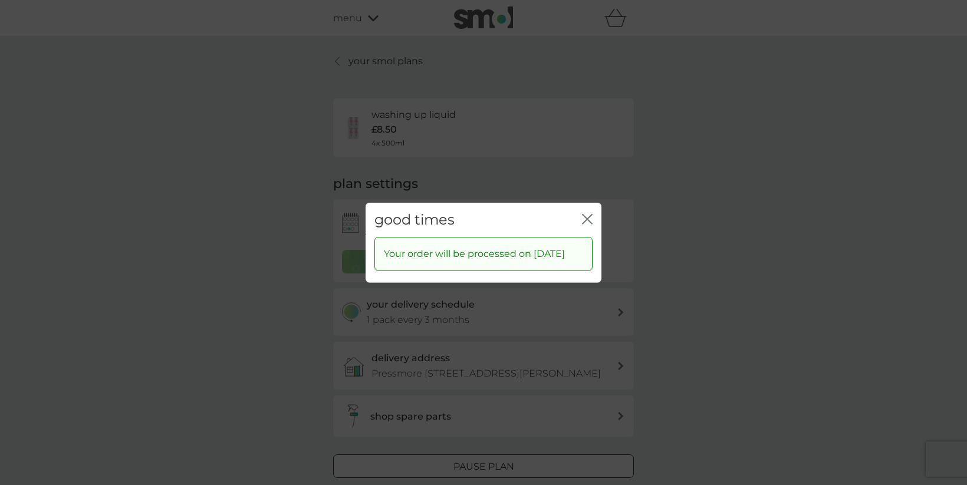
click at [588, 214] on icon "close" at bounding box center [589, 218] width 5 height 9
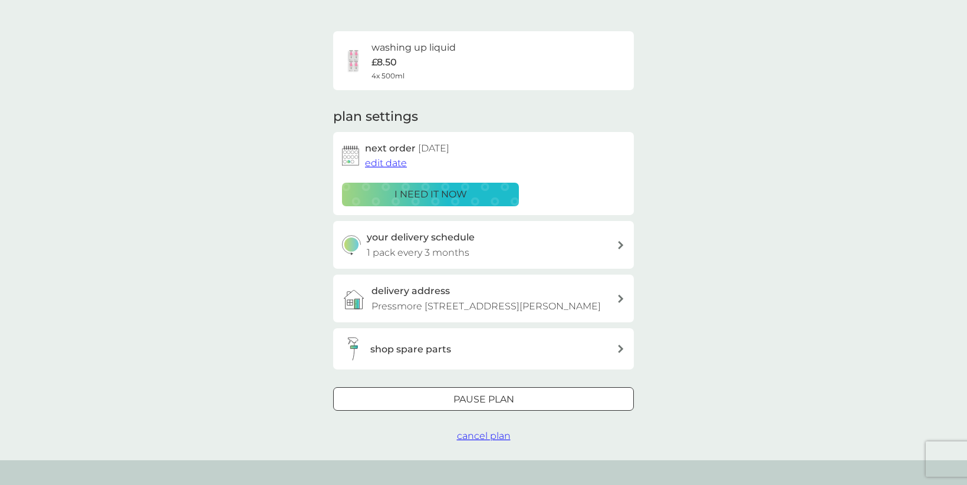
scroll to position [68, 0]
click at [581, 255] on div "your delivery schedule 1 pack every 3 months" at bounding box center [492, 244] width 251 height 30
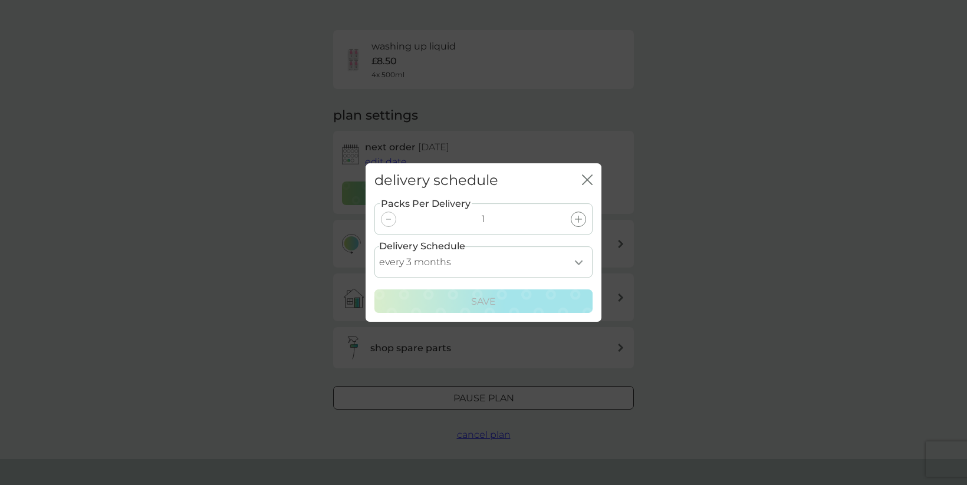
click at [569, 264] on select "every 1 month every 2 months every 3 months every 4 months every 5 months every…" at bounding box center [483, 261] width 218 height 31
select select "6"
click at [374, 246] on select "every 1 month every 2 months every 3 months every 4 months every 5 months every…" at bounding box center [483, 261] width 218 height 31
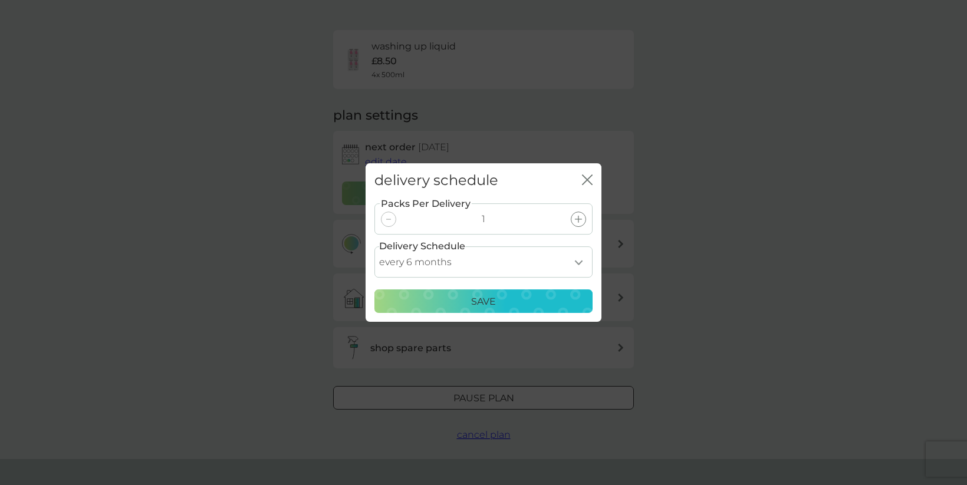
click at [500, 300] on div "Save" at bounding box center [483, 301] width 203 height 15
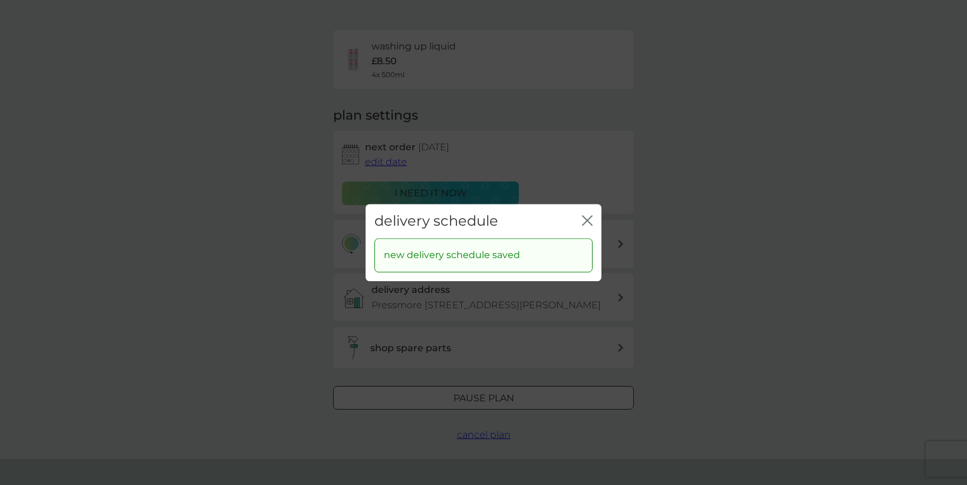
click at [585, 217] on icon "close" at bounding box center [587, 220] width 11 height 11
